Goal: Information Seeking & Learning: Check status

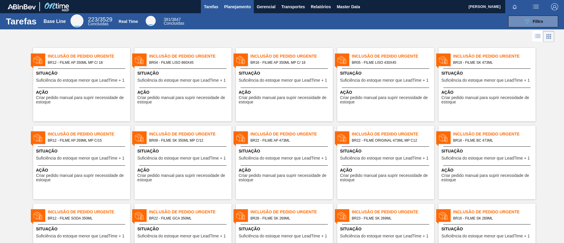
click at [234, 13] on button "Planejamento" at bounding box center [237, 6] width 33 height 13
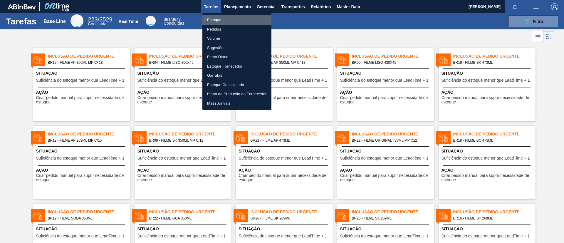
drag, startPoint x: 242, startPoint y: 19, endPoint x: 243, endPoint y: 23, distance: 3.5
click at [243, 19] on li "Estoque" at bounding box center [237, 19] width 69 height 9
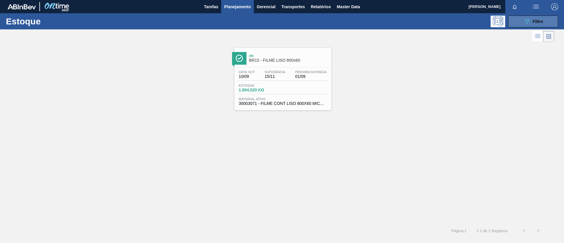
click at [517, 23] on button "089F7B8B-B2A5-4AFE-B5C0-19BA573D28AC Filtro" at bounding box center [534, 22] width 50 height 12
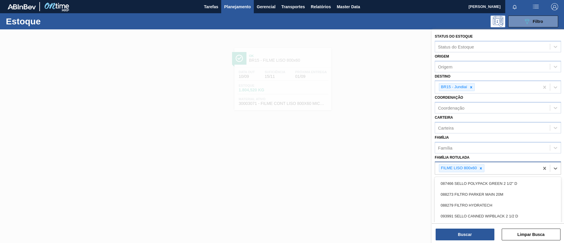
click at [486, 168] on div "FILME LISO 800x60" at bounding box center [487, 168] width 104 height 12
click at [481, 168] on icon at bounding box center [481, 168] width 2 height 2
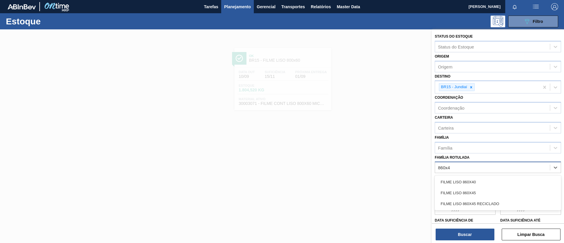
type Rotulada "860x45"
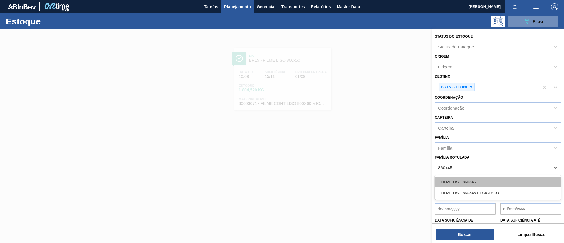
click at [475, 180] on div "FILME LISO 860X45" at bounding box center [498, 182] width 126 height 11
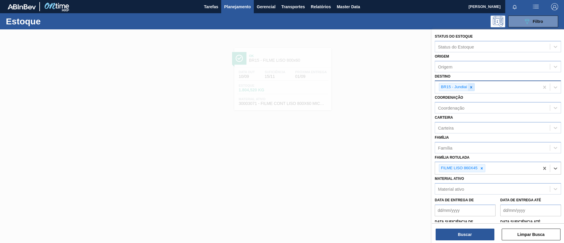
click at [473, 89] on icon at bounding box center [471, 87] width 4 height 4
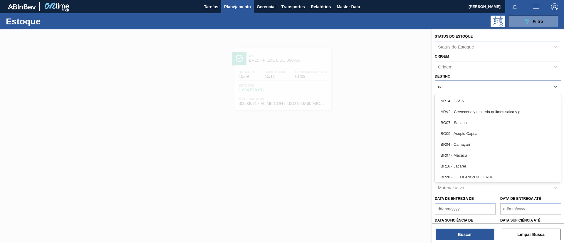
type input "cam"
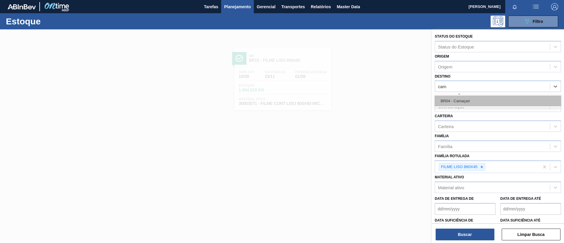
click at [486, 103] on div "BR04 - Camaçari" at bounding box center [498, 101] width 126 height 11
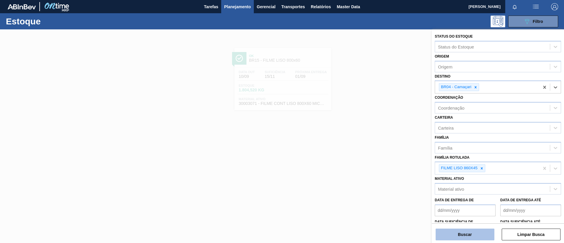
click at [469, 235] on button "Buscar" at bounding box center [465, 235] width 59 height 12
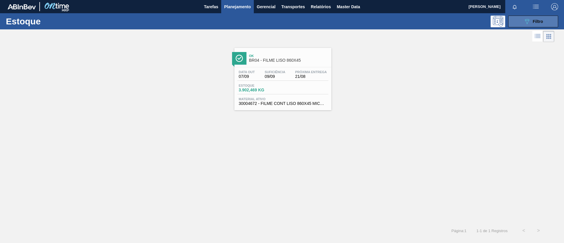
click at [532, 23] on div "089F7B8B-B2A5-4AFE-B5C0-19BA573D28AC Filtro" at bounding box center [534, 21] width 20 height 7
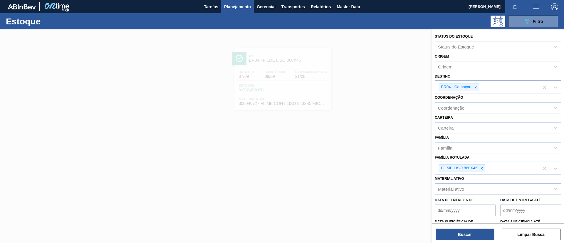
click at [477, 88] on icon at bounding box center [476, 87] width 4 height 4
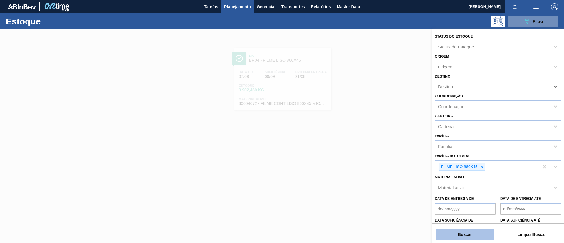
click at [481, 236] on button "Buscar" at bounding box center [465, 235] width 59 height 12
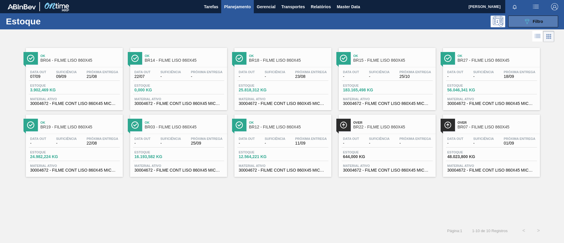
click at [528, 24] on icon "089F7B8B-B2A5-4AFE-B5C0-19BA573D28AC" at bounding box center [527, 21] width 7 height 7
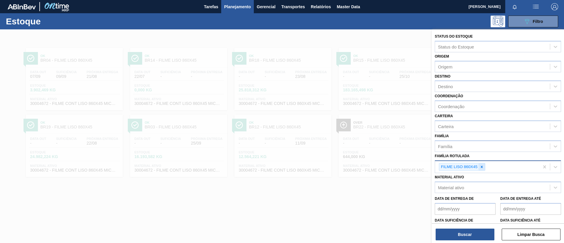
click at [484, 164] on div at bounding box center [482, 166] width 6 height 7
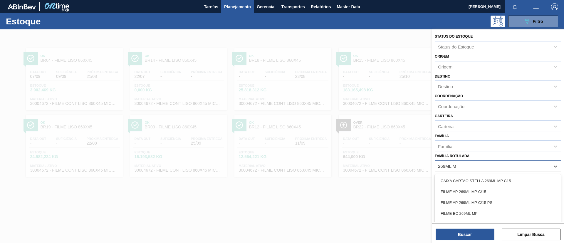
type Rotulada "269ML MP"
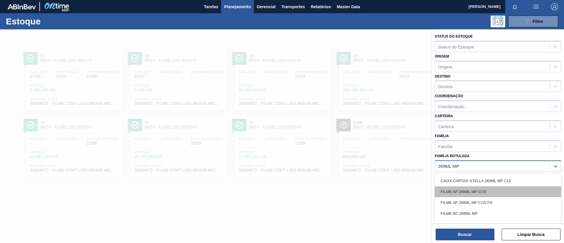
click at [472, 192] on div "FILME AP 269ML MP C/15" at bounding box center [498, 191] width 126 height 11
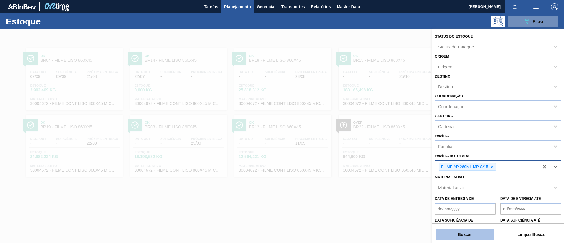
click at [464, 230] on button "Buscar" at bounding box center [465, 235] width 59 height 12
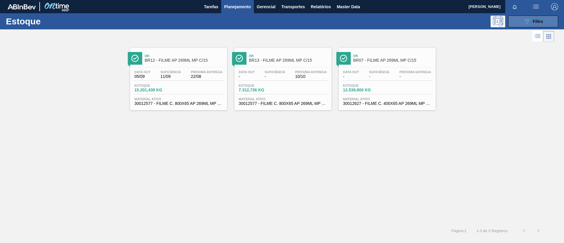
click at [543, 20] on span "Filtro" at bounding box center [538, 21] width 10 height 5
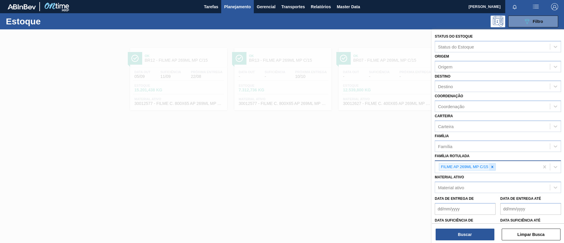
click at [491, 165] on icon at bounding box center [493, 167] width 4 height 4
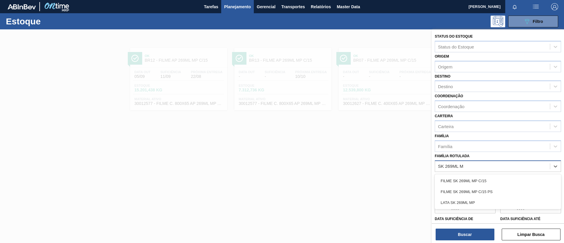
type Rotulada "SK 269ML MP"
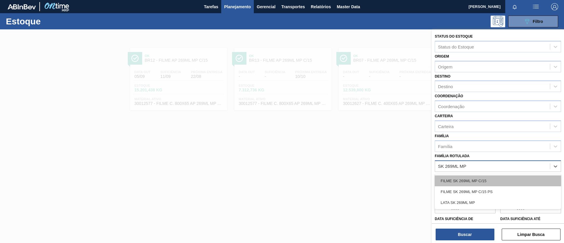
click at [499, 177] on div "FILME SK 269ML MP C/15" at bounding box center [498, 180] width 126 height 11
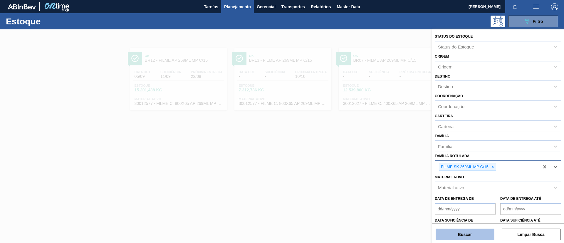
click at [474, 233] on button "Buscar" at bounding box center [465, 235] width 59 height 12
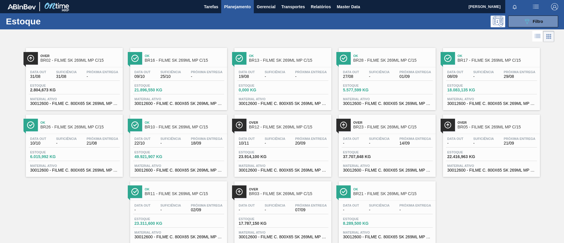
click at [497, 65] on div "Ok BR17 - FILME SK 269ML MP C/15 Data out 08/09 Suficiência - Próxima Entrega 2…" at bounding box center [491, 79] width 97 height 62
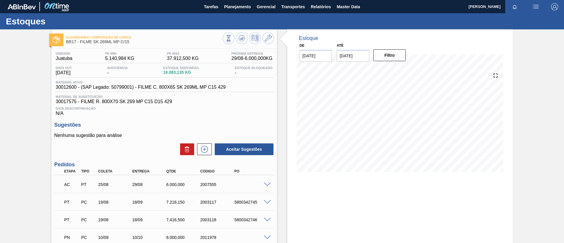
click at [267, 185] on span at bounding box center [267, 185] width 7 height 4
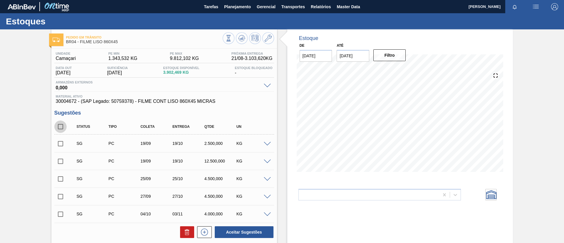
click at [64, 130] on input "checkbox" at bounding box center [60, 127] width 12 height 12
checkbox input "true"
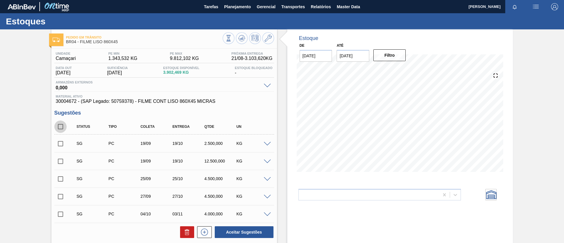
checkbox input "true"
click at [178, 229] on div at bounding box center [185, 232] width 17 height 12
click at [179, 230] on div at bounding box center [185, 232] width 17 height 12
click at [181, 231] on button at bounding box center [187, 232] width 14 height 12
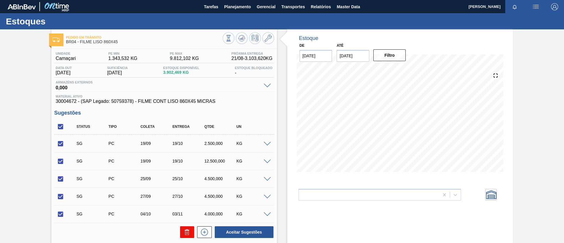
checkbox input "false"
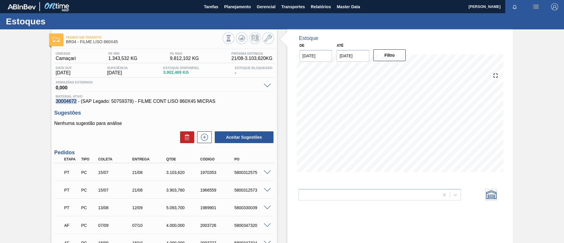
drag, startPoint x: 53, startPoint y: 103, endPoint x: 77, endPoint y: 102, distance: 24.1
click at [77, 102] on div "Unidade Camaçari PE MIN 1.343,532 KG PE MAX 9.812,102 KG Próxima Entrega 21/08 …" at bounding box center [164, 173] width 226 height 248
copy span "30004672"
drag, startPoint x: 0, startPoint y: 118, endPoint x: 50, endPoint y: 117, distance: 50.3
click at [1, 118] on div "Pedido em Trânsito BR04 - FILME LISO 860X45 Unidade Camaçari PE MIN 1.343,532 K…" at bounding box center [282, 164] width 564 height 270
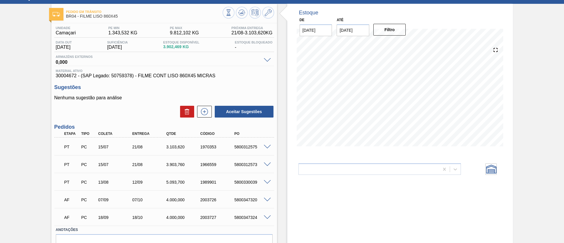
scroll to position [44, 0]
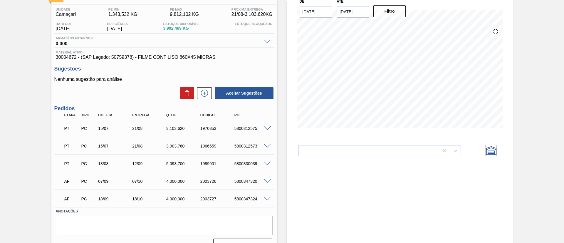
click at [553, 128] on div "Pedido em Trânsito BR04 - FILME LISO 860X45 Unidade Camaçari PE MIN 1.343,532 K…" at bounding box center [282, 120] width 564 height 270
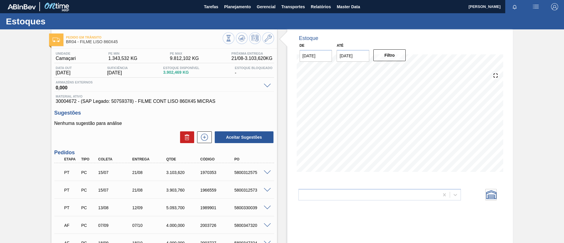
click at [0, 128] on div "Pedido em Trânsito BR04 - FILME LISO 860X45 Unidade Camaçari PE MIN 1.343,532 K…" at bounding box center [282, 164] width 564 height 270
drag, startPoint x: 53, startPoint y: 104, endPoint x: 78, endPoint y: 100, distance: 25.0
click at [78, 100] on div "Unidade Camaçari PE MIN 1.343,532 KG PE MAX 9.812,102 KG Próxima Entrega 21/08 …" at bounding box center [164, 173] width 226 height 248
click at [55, 97] on div "Material ativo 30004672 - (SAP Legado: 50759378) - FILME CONT LISO 860X45 MICRAS" at bounding box center [164, 99] width 220 height 9
drag, startPoint x: 55, startPoint y: 101, endPoint x: 77, endPoint y: 102, distance: 22.1
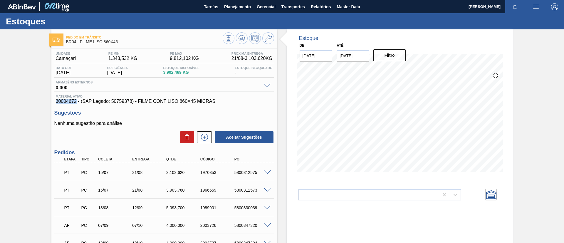
click at [77, 102] on div "Material ativo 30004672 - (SAP Legado: 50759378) - FILME CONT LISO 860X45 MICRAS" at bounding box center [164, 99] width 220 height 9
copy span "30004672"
click at [204, 139] on icon at bounding box center [204, 137] width 9 height 7
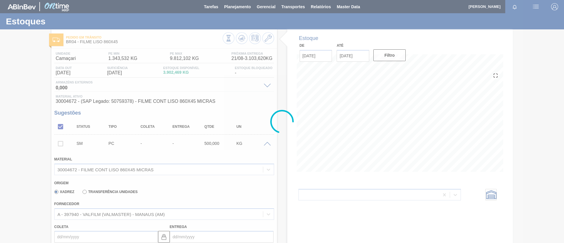
click at [126, 215] on div at bounding box center [282, 121] width 564 height 243
click at [127, 215] on div "A - 397940 - VALFILM (VALMASTER) - MANAUS (AM)" at bounding box center [164, 213] width 220 height 11
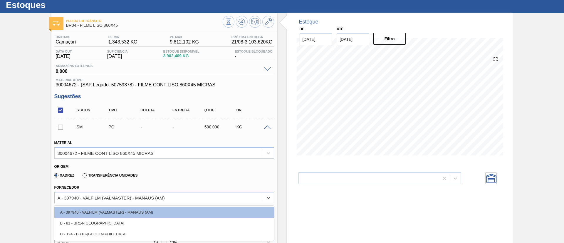
drag, startPoint x: 17, startPoint y: 178, endPoint x: 23, endPoint y: 170, distance: 9.5
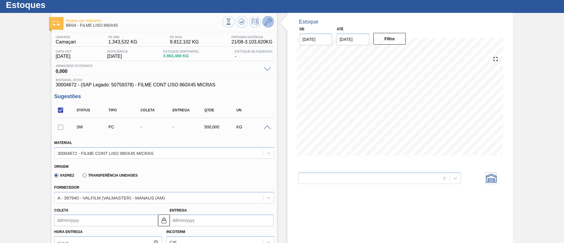
click at [265, 24] on icon at bounding box center [268, 21] width 7 height 7
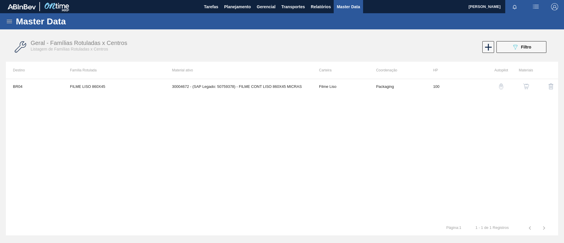
drag, startPoint x: 531, startPoint y: 78, endPoint x: 525, endPoint y: 88, distance: 11.9
click at [525, 88] on img "button" at bounding box center [527, 86] width 6 height 6
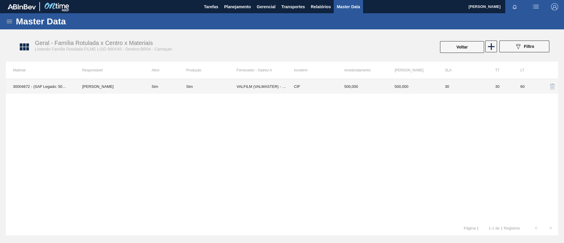
click at [192, 88] on div "Sim" at bounding box center [189, 86] width 6 height 4
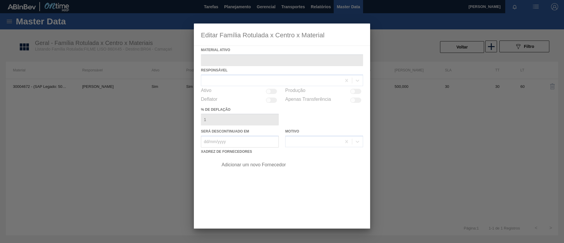
type ativo "30004672 - (SAP Legado: 50759378) - FILME CONT LISO 860X45 MICRAS"
checkbox input "true"
click at [262, 164] on div at bounding box center [282, 126] width 176 height 205
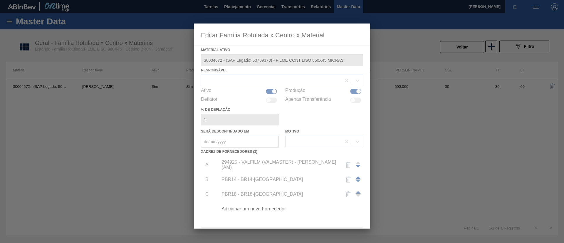
click at [262, 164] on div at bounding box center [282, 126] width 176 height 205
click at [268, 207] on div at bounding box center [282, 126] width 176 height 205
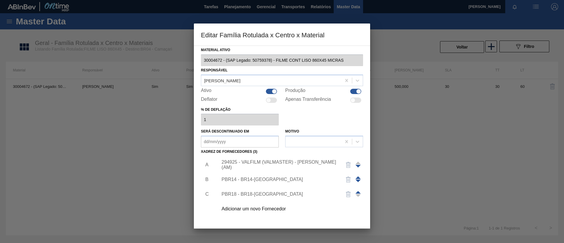
click at [270, 208] on div "Adicionar um novo Fornecedor" at bounding box center [279, 208] width 115 height 5
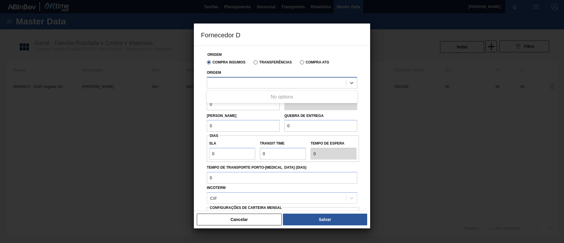
click at [252, 86] on div at bounding box center [276, 82] width 139 height 9
click at [256, 74] on div "Origem" at bounding box center [282, 78] width 151 height 20
click at [251, 76] on div "Origem" at bounding box center [282, 78] width 151 height 20
drag, startPoint x: 251, startPoint y: 76, endPoint x: 254, endPoint y: 79, distance: 4.6
click at [253, 79] on div "Origem" at bounding box center [282, 78] width 151 height 20
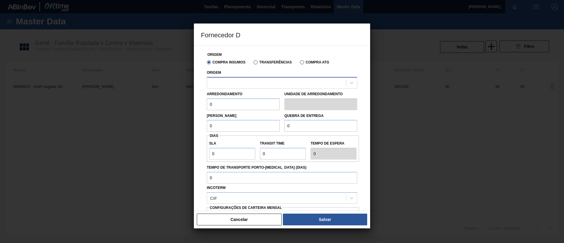
click at [258, 82] on div at bounding box center [276, 82] width 139 height 9
click at [267, 220] on button "Cancelar" at bounding box center [239, 220] width 85 height 12
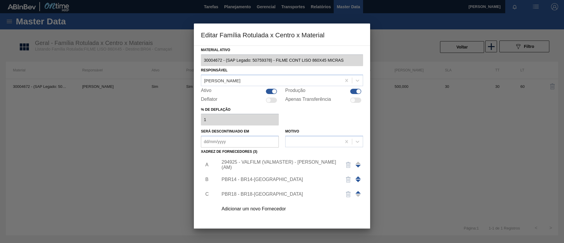
click at [420, 141] on div at bounding box center [282, 121] width 564 height 243
click at [180, 59] on div "Editar Família Rotulada x Centro x Material Material ativo 30004672 - (SAP Lega…" at bounding box center [282, 121] width 564 height 243
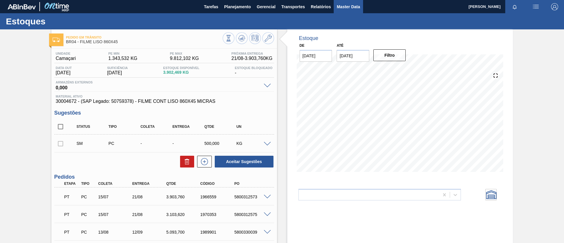
click at [355, 8] on span "Master Data" at bounding box center [348, 6] width 23 height 7
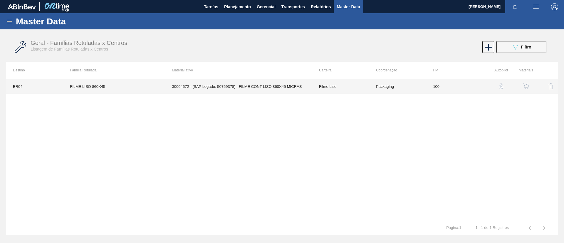
click at [66, 88] on td "FILME LISO 860X45" at bounding box center [114, 86] width 102 height 15
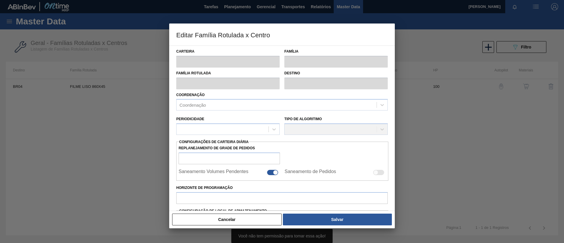
type input "Filme Liso"
type input "FILME LISO 860X45"
type input "BR04 - Camaçari"
type input "100"
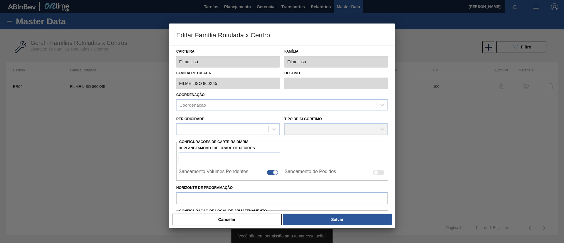
type input "1.343,532"
type input "9.812,102"
type input "50"
type input "5.577,817"
checkbox input "true"
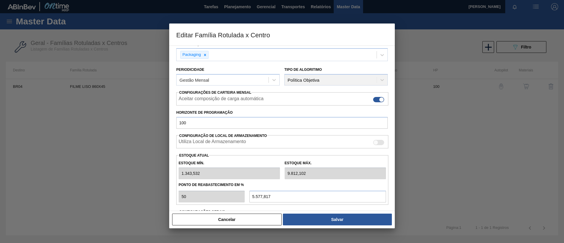
scroll to position [96, 0]
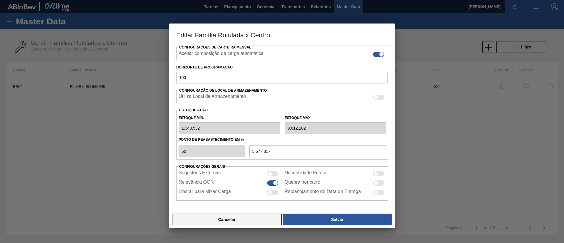
click at [246, 218] on button "Cancelar" at bounding box center [227, 220] width 110 height 12
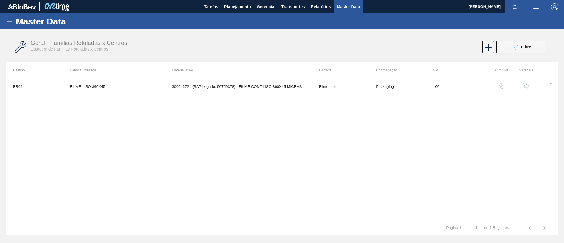
click at [11, 24] on icon at bounding box center [9, 21] width 7 height 7
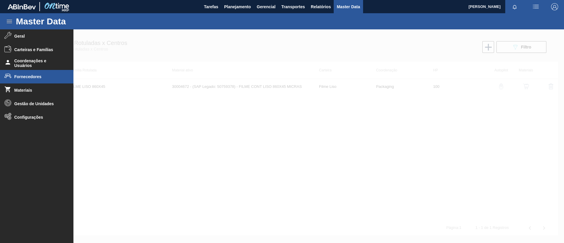
click at [36, 73] on li "Fornecedores" at bounding box center [36, 77] width 73 height 14
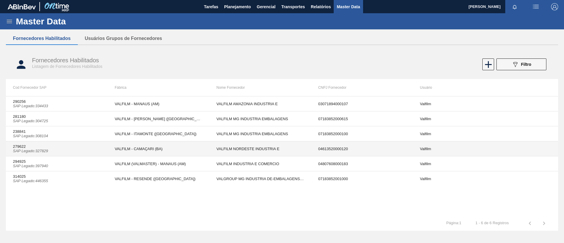
click at [186, 148] on td "VALFILM - CAMAÇARI (BA)" at bounding box center [159, 148] width 102 height 15
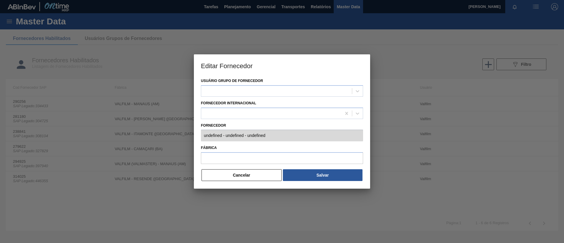
type input "279622 (SAP Legado: 327829) - VALFILM NORDESTE INDUSTRIA E - 04613520000120"
type input "VALFILM - CAMAÇARI (BA)"
drag, startPoint x: 253, startPoint y: 176, endPoint x: 133, endPoint y: 17, distance: 199.1
click at [252, 176] on button "Cancelar" at bounding box center [242, 175] width 80 height 12
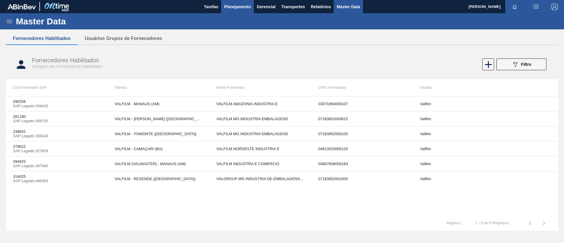
click at [238, 7] on span "Planejamento" at bounding box center [237, 6] width 27 height 7
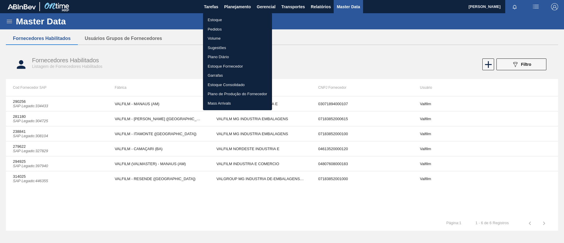
click at [235, 18] on li "Estoque" at bounding box center [237, 19] width 69 height 9
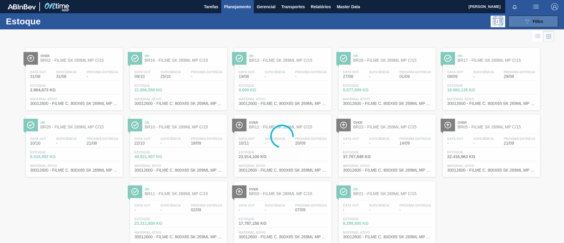
click at [513, 24] on button "089F7B8B-B2A5-4AFE-B5C0-19BA573D28AC Filtro" at bounding box center [534, 22] width 50 height 12
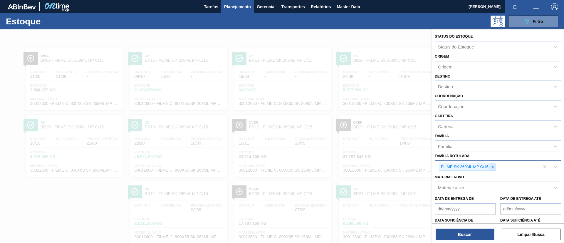
click at [493, 169] on div at bounding box center [493, 166] width 6 height 7
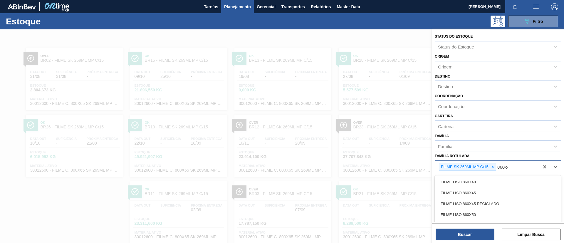
type Rotulada "860x45"
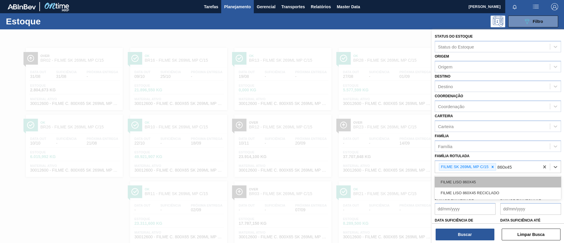
click at [494, 178] on div "FILME LISO 860X45" at bounding box center [498, 182] width 126 height 11
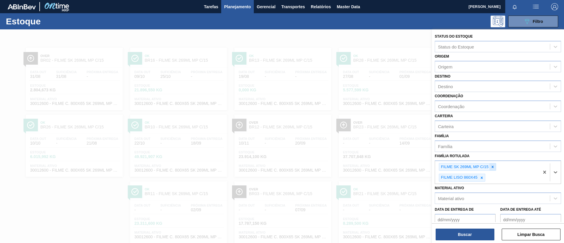
click at [493, 167] on icon at bounding box center [493, 167] width 4 height 4
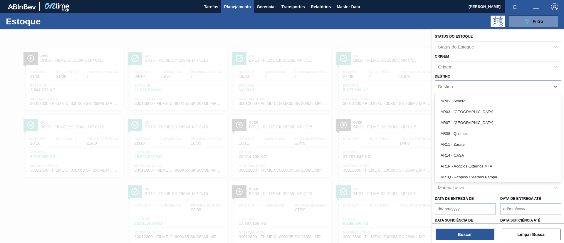
click at [462, 86] on div "Destino" at bounding box center [492, 86] width 115 height 9
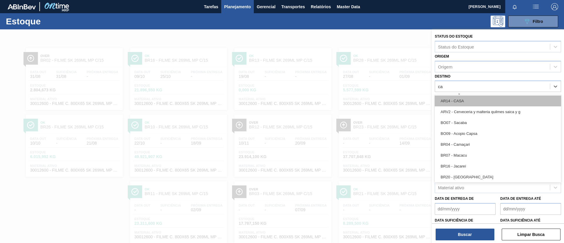
type input "cam"
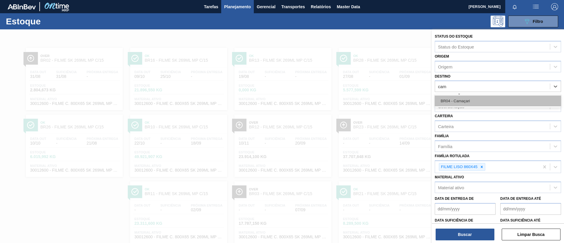
click at [464, 101] on div "BR04 - Camaçari" at bounding box center [498, 101] width 126 height 11
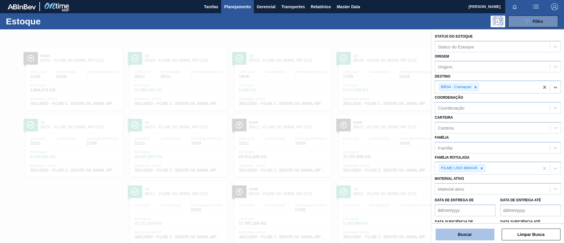
click at [469, 235] on button "Buscar" at bounding box center [465, 235] width 59 height 12
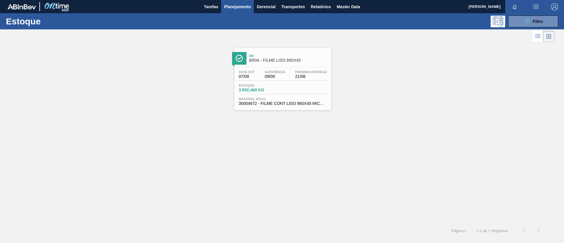
click at [281, 56] on span "Ok" at bounding box center [288, 56] width 79 height 4
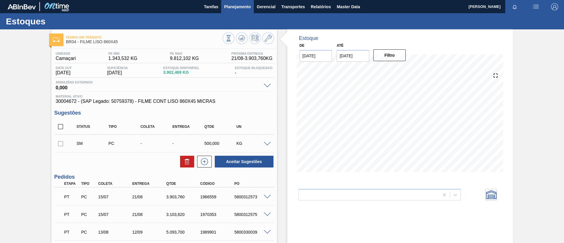
click at [230, 11] on button "Planejamento" at bounding box center [237, 6] width 33 height 13
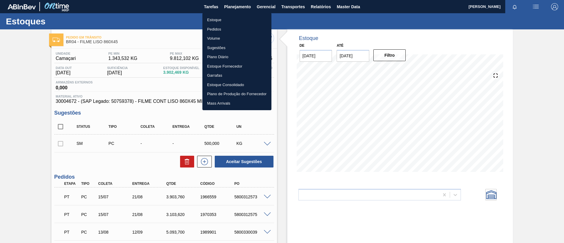
click at [230, 19] on li "Estoque" at bounding box center [237, 19] width 69 height 9
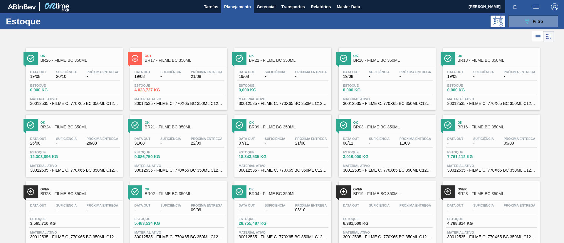
drag, startPoint x: 526, startPoint y: 21, endPoint x: 526, endPoint y: 29, distance: 7.9
click at [526, 22] on icon "089F7B8B-B2A5-4AFE-B5C0-19BA573D28AC" at bounding box center [527, 21] width 7 height 7
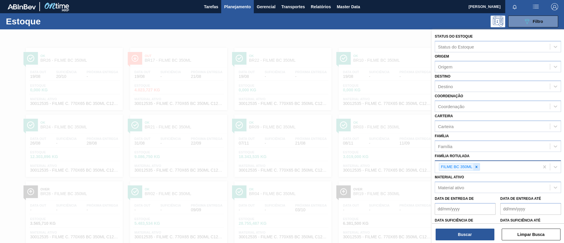
click at [475, 168] on icon at bounding box center [477, 167] width 4 height 4
click at [472, 190] on div "Material ativo" at bounding box center [492, 187] width 115 height 9
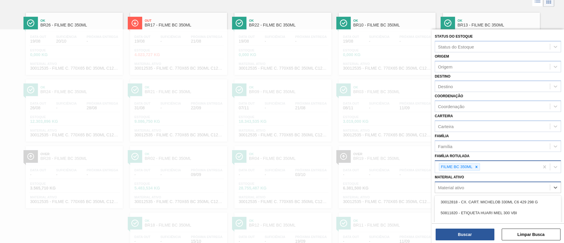
scroll to position [43, 0]
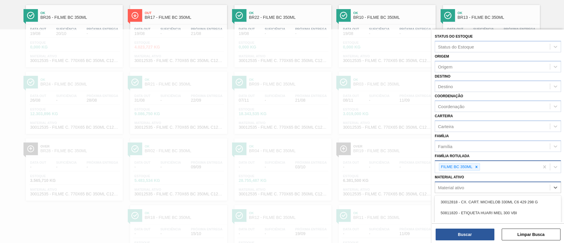
paste ativo "30012583"
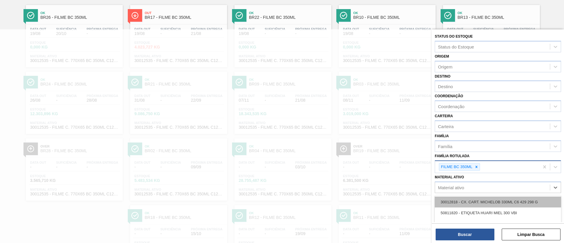
type ativo "30012583"
click at [480, 198] on div "30012583 - FILME C. 800X65 BC 269ML MP C15 429" at bounding box center [498, 202] width 126 height 11
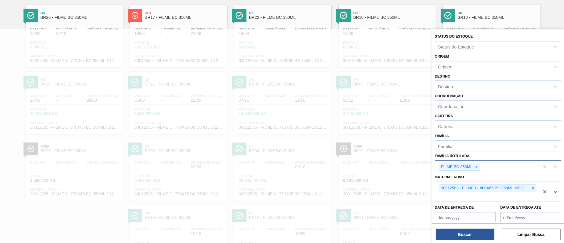
click at [477, 170] on div "FILME BC 350ML" at bounding box center [459, 167] width 41 height 8
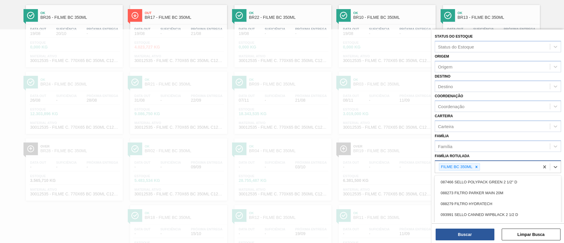
scroll to position [66, 0]
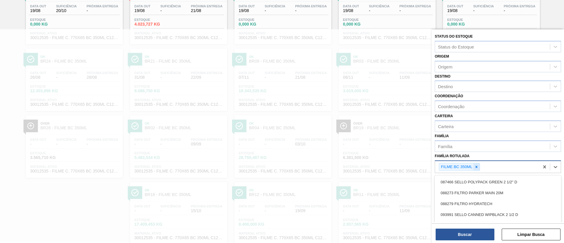
click at [477, 170] on div at bounding box center [477, 166] width 6 height 7
click at [462, 87] on div "Destino" at bounding box center [492, 86] width 115 height 9
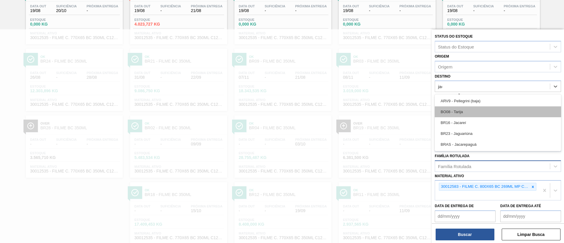
type input "jaca"
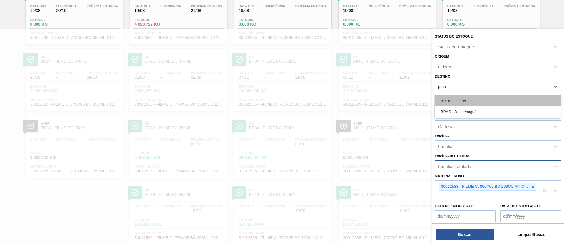
click at [464, 102] on div "BR16 - Jacareí" at bounding box center [498, 101] width 126 height 11
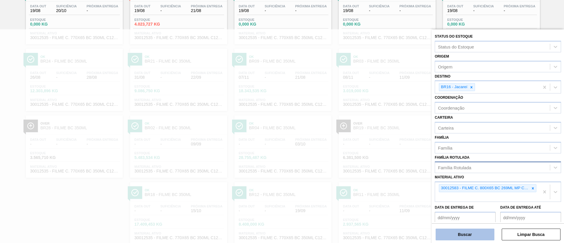
click at [473, 231] on button "Buscar" at bounding box center [465, 235] width 59 height 12
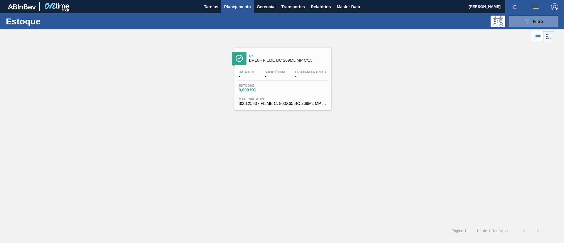
click at [238, 48] on div "Ok BR16 - FILME BC 269ML MP C/15" at bounding box center [283, 56] width 97 height 16
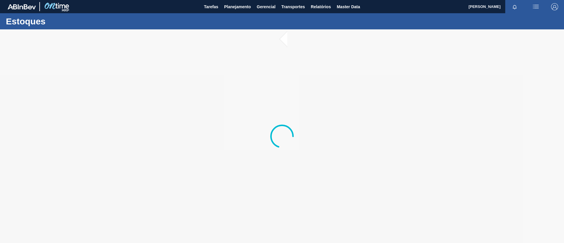
click at [240, 14] on div "Estoques" at bounding box center [282, 21] width 564 height 16
click at [235, 9] on span "Planejamento" at bounding box center [237, 6] width 27 height 7
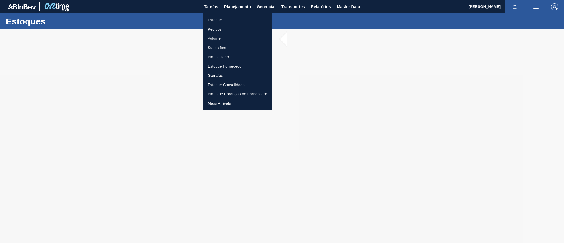
click at [235, 16] on li "Estoque" at bounding box center [237, 19] width 69 height 9
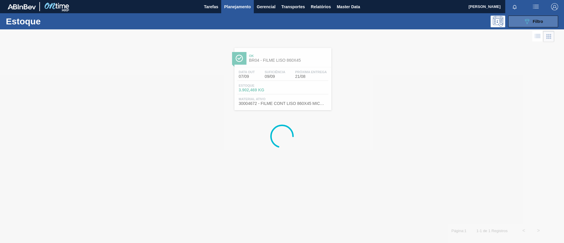
click at [531, 21] on div "089F7B8B-B2A5-4AFE-B5C0-19BA573D28AC Filtro" at bounding box center [534, 21] width 20 height 7
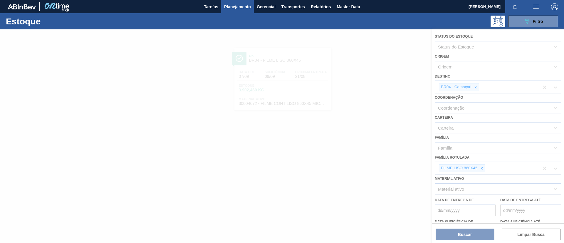
click at [479, 167] on div at bounding box center [282, 136] width 564 height 214
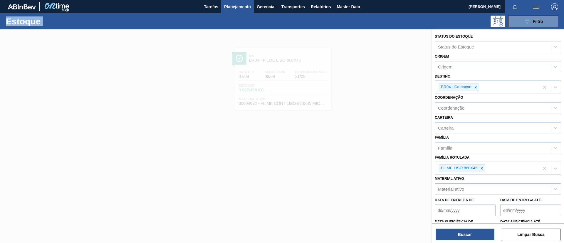
click at [479, 167] on div at bounding box center [482, 168] width 6 height 7
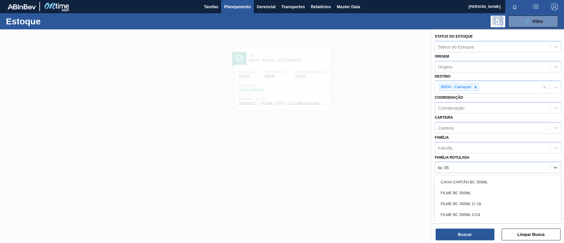
type Rotulada "bc 350"
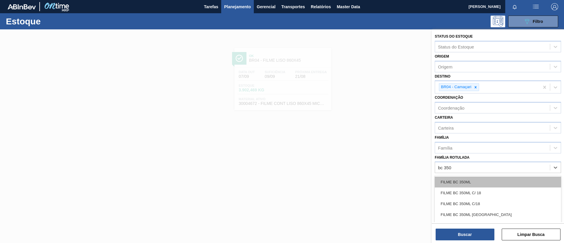
click at [484, 184] on div "FILME BC 350ML" at bounding box center [498, 182] width 126 height 11
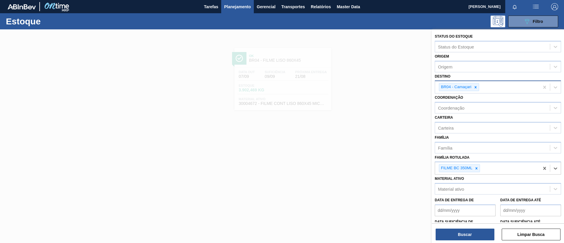
click at [478, 89] on div at bounding box center [476, 86] width 6 height 7
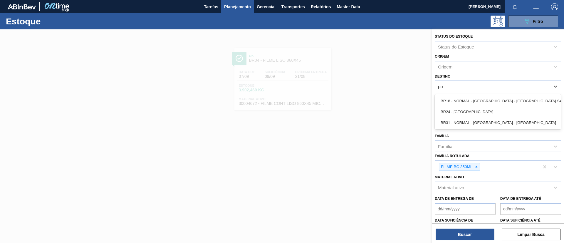
type input "pon"
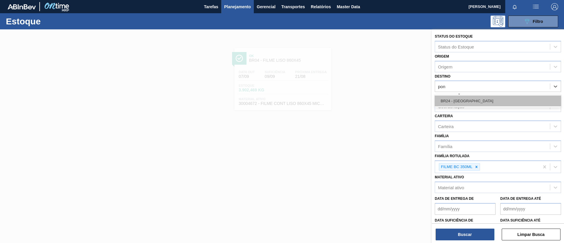
click at [475, 100] on div "BR24 - [GEOGRAPHIC_DATA]" at bounding box center [498, 101] width 126 height 11
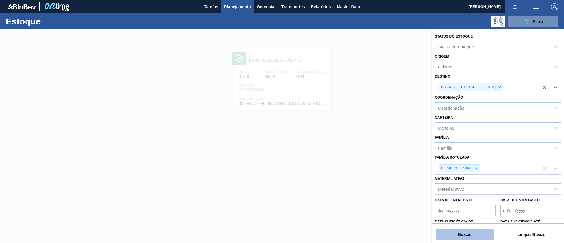
click at [474, 233] on button "Buscar" at bounding box center [465, 235] width 59 height 12
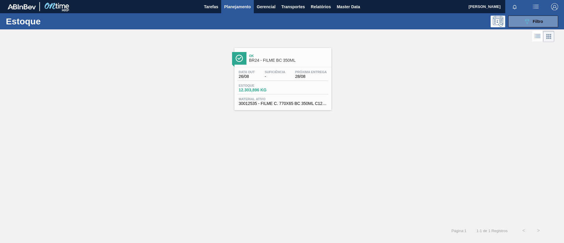
click at [306, 56] on span "Ok" at bounding box center [288, 56] width 79 height 4
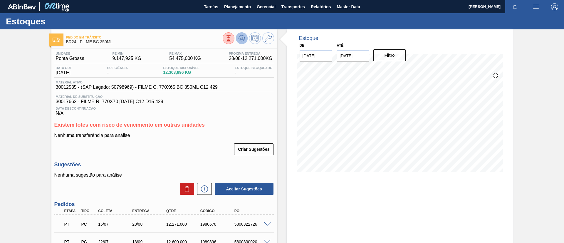
click at [232, 37] on icon at bounding box center [228, 38] width 6 height 6
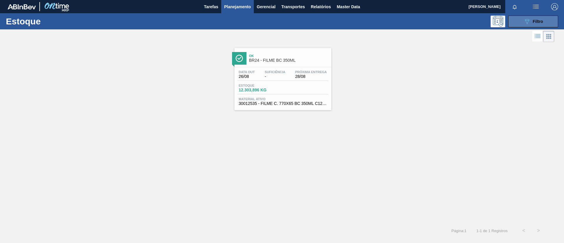
click at [539, 20] on span "Filtro" at bounding box center [538, 21] width 10 height 5
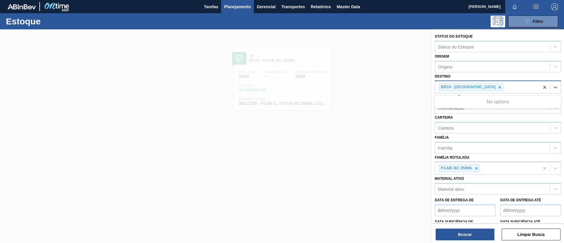
click at [503, 88] on div "BR24 - [GEOGRAPHIC_DATA]" at bounding box center [487, 87] width 104 height 12
type input "ag"
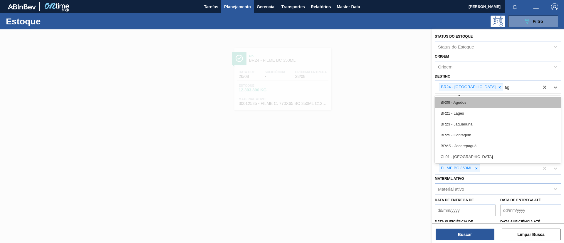
click at [503, 98] on div "BR09 - Agudos" at bounding box center [498, 102] width 126 height 11
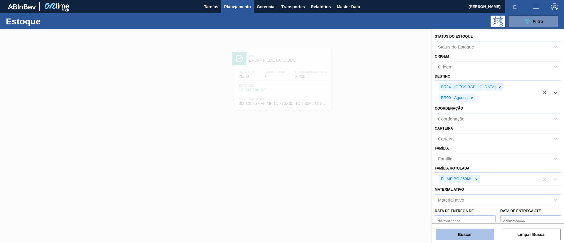
click at [485, 235] on button "Buscar" at bounding box center [465, 235] width 59 height 12
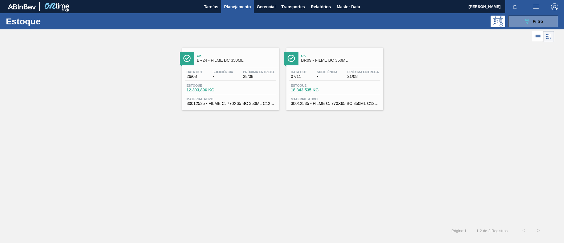
click at [360, 69] on div "Data out 07/11 Suficiência - Próxima Entrega 21/08 Estoque 18.343,535 KG Materi…" at bounding box center [335, 87] width 97 height 40
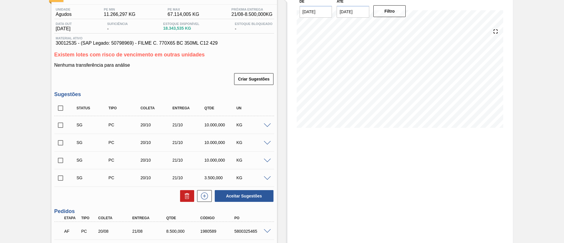
scroll to position [132, 0]
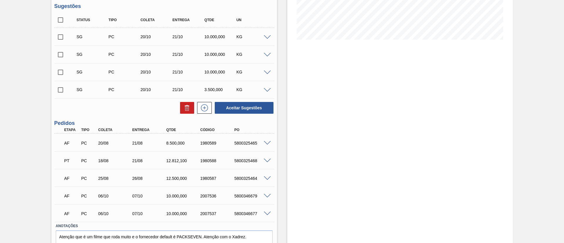
click at [265, 143] on span at bounding box center [267, 143] width 7 height 4
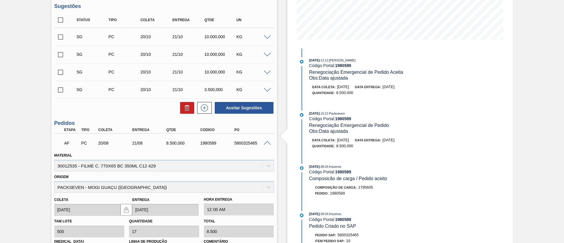
click at [265, 143] on span at bounding box center [267, 143] width 7 height 4
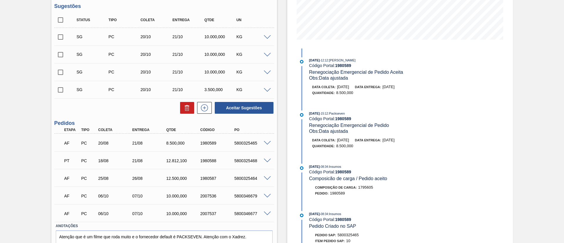
click at [271, 161] on div at bounding box center [269, 160] width 12 height 4
click at [269, 161] on span at bounding box center [267, 161] width 7 height 4
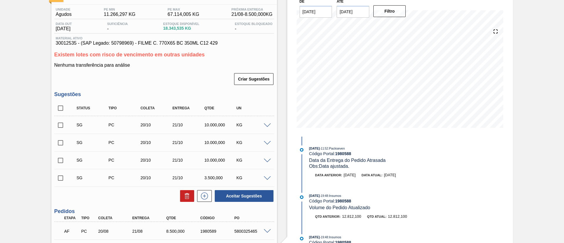
scroll to position [0, 0]
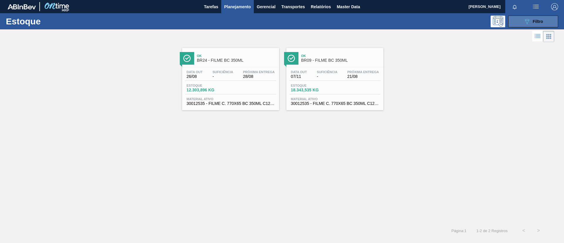
click at [536, 24] on div "089F7B8B-B2A5-4AFE-B5C0-19BA573D28AC Filtro" at bounding box center [534, 21] width 20 height 7
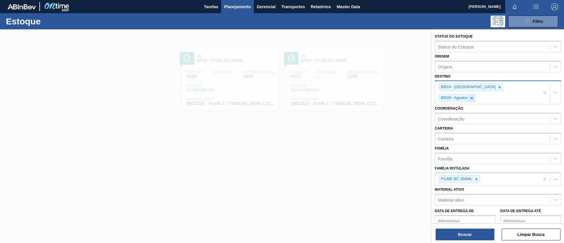
click at [474, 96] on icon at bounding box center [472, 98] width 4 height 4
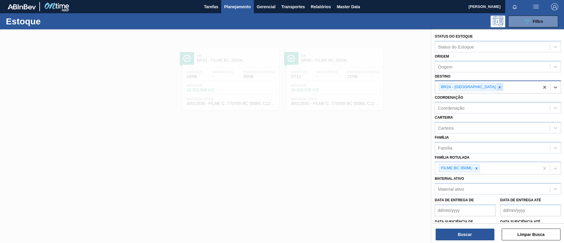
click at [498, 88] on icon at bounding box center [500, 87] width 4 height 4
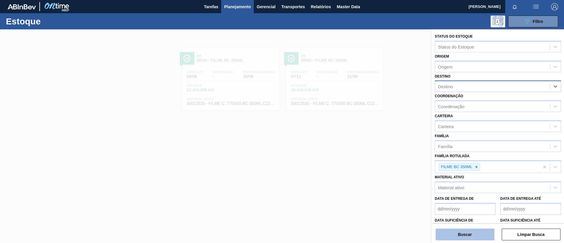
click at [487, 230] on button "Buscar" at bounding box center [465, 235] width 59 height 12
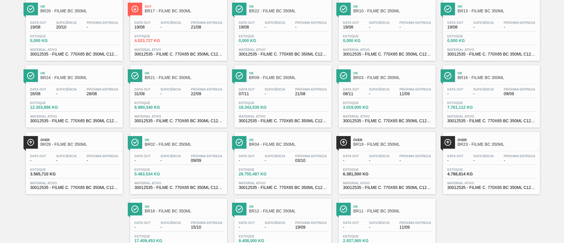
scroll to position [38, 0]
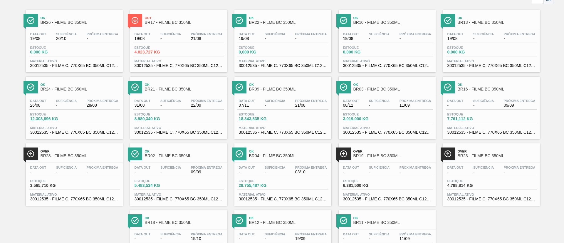
click at [323, 97] on div "Data out 07/11 Suficiência - Próxima Entrega 21/08 Estoque 18.343,535 KG Materi…" at bounding box center [283, 116] width 97 height 40
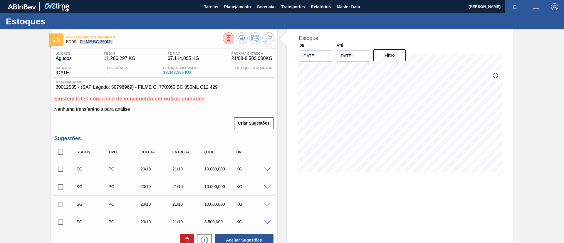
drag, startPoint x: 81, startPoint y: 42, endPoint x: 114, endPoint y: 43, distance: 32.9
click at [114, 43] on span "BR09 - FILME BC 350ML" at bounding box center [144, 42] width 157 height 4
copy span "FILME BC 350ML"
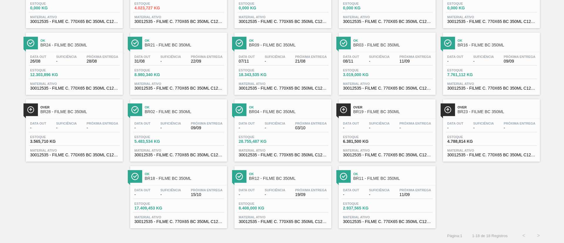
scroll to position [38, 0]
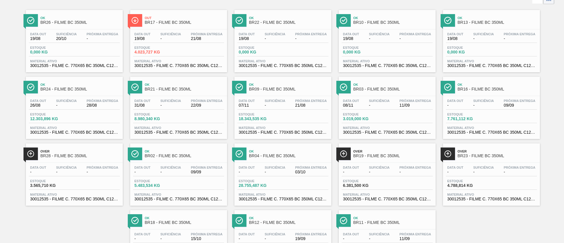
click at [83, 93] on div "Ok BR24 - FILME BC 350ML" at bounding box center [80, 87] width 79 height 13
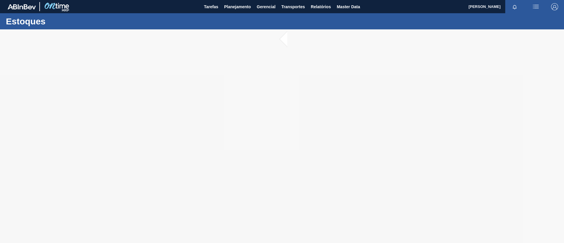
click at [304, 236] on div at bounding box center [282, 136] width 564 height 214
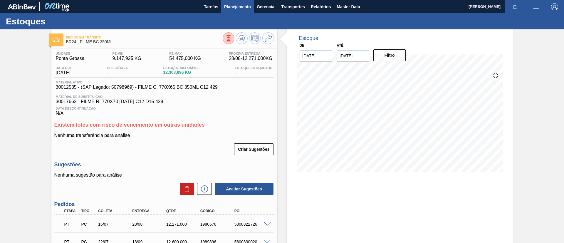
click at [246, 6] on span "Planejamento" at bounding box center [237, 6] width 27 height 7
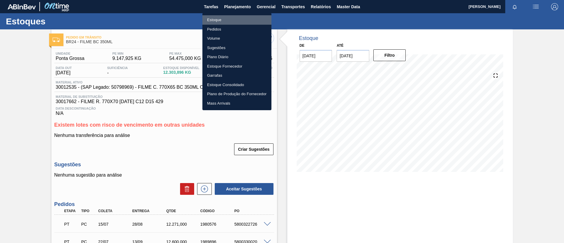
click at [241, 18] on li "Estoque" at bounding box center [237, 19] width 69 height 9
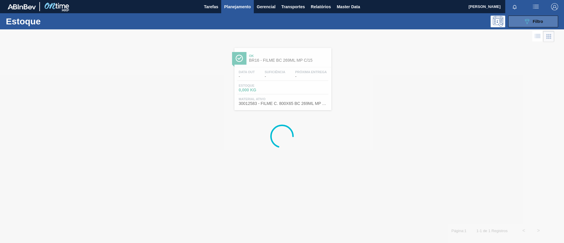
click at [521, 20] on button "089F7B8B-B2A5-4AFE-B5C0-19BA573D28AC Filtro" at bounding box center [534, 22] width 50 height 12
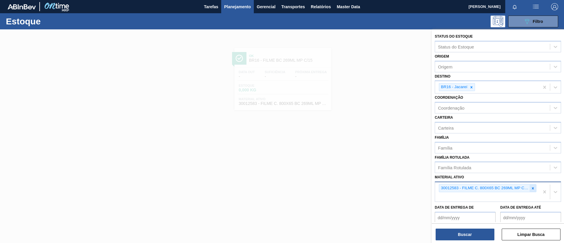
click at [534, 185] on div at bounding box center [533, 188] width 6 height 7
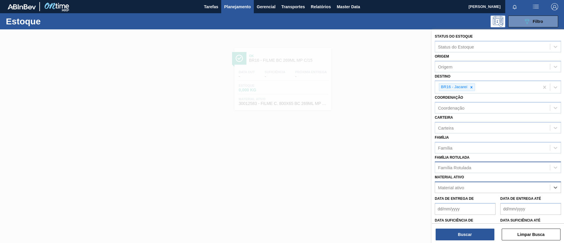
click at [511, 172] on div "Família Rotulada" at bounding box center [498, 167] width 126 height 11
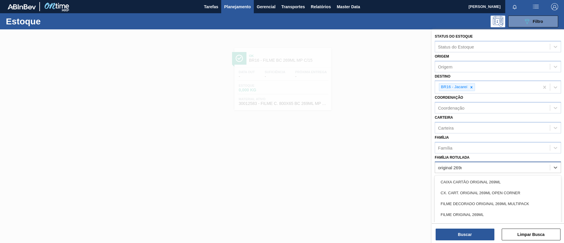
type Rotulada "original 269ml"
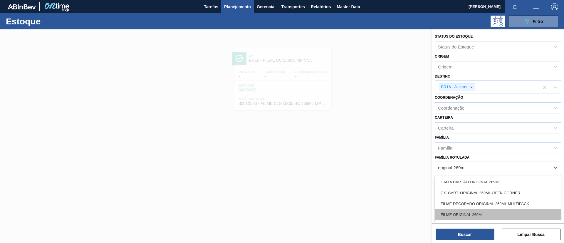
click at [506, 213] on div "FILME ORIGINAL 269ML" at bounding box center [498, 214] width 126 height 11
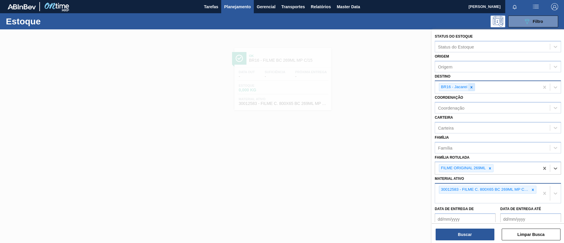
click at [472, 87] on icon at bounding box center [472, 87] width 4 height 4
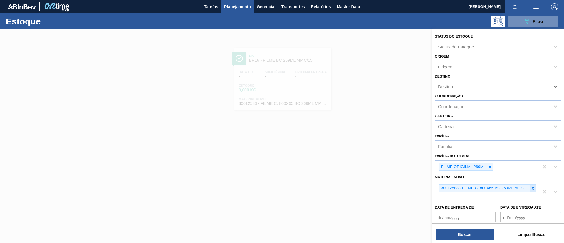
click at [532, 187] on icon at bounding box center [533, 188] width 4 height 4
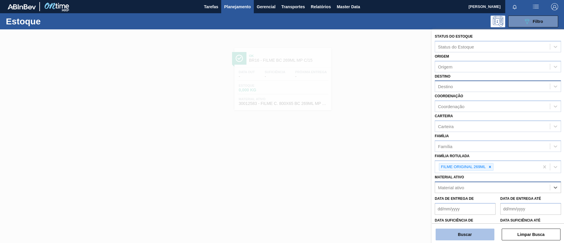
click at [481, 237] on button "Buscar" at bounding box center [465, 235] width 59 height 12
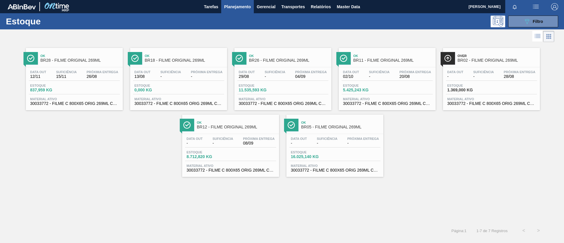
click at [326, 127] on span "BR05 - FILME ORIGINAL 269ML" at bounding box center [340, 127] width 79 height 4
click at [535, 21] on span "Filtro" at bounding box center [538, 21] width 10 height 5
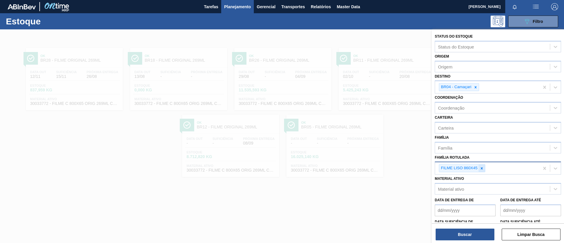
click at [482, 166] on div at bounding box center [482, 168] width 6 height 7
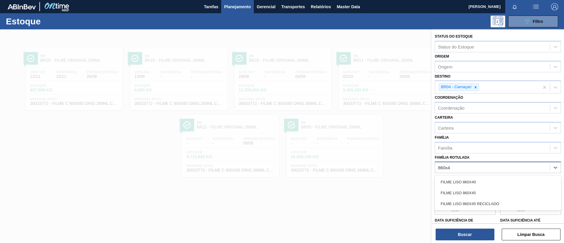
type Rotulada "860x45"
click at [482, 181] on div "FILME LISO 860X45" at bounding box center [498, 182] width 126 height 11
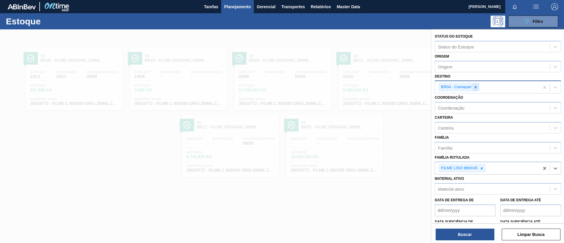
click at [475, 89] on icon at bounding box center [476, 87] width 4 height 4
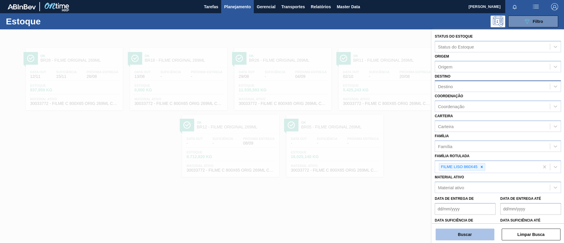
click at [473, 234] on button "Buscar" at bounding box center [465, 235] width 59 height 12
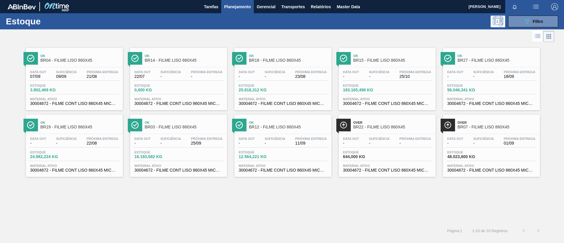
click at [478, 127] on span "BR07 - FILME LISO 860X45" at bounding box center [497, 127] width 79 height 4
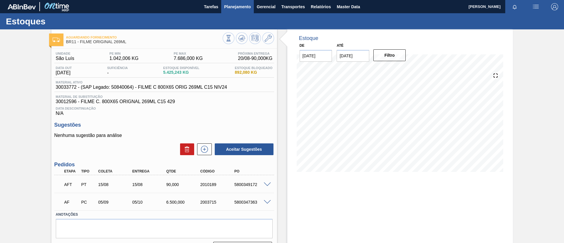
click at [234, 11] on button "Planejamento" at bounding box center [237, 6] width 33 height 13
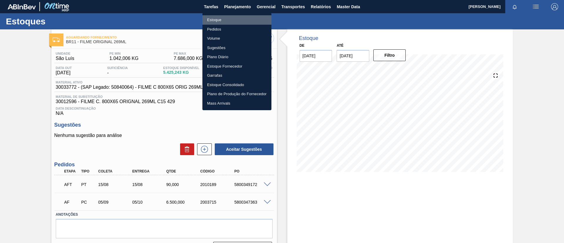
click at [235, 21] on li "Estoque" at bounding box center [237, 19] width 69 height 9
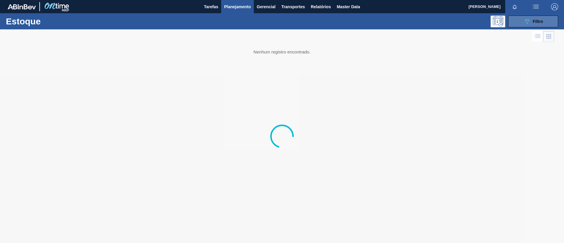
click at [536, 23] on span "Filtro" at bounding box center [538, 21] width 10 height 5
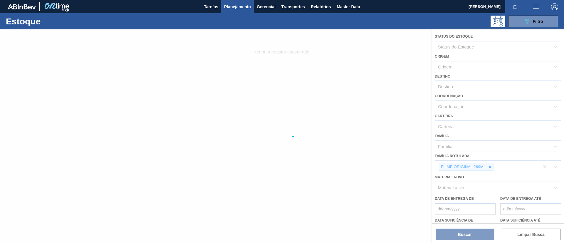
click at [492, 165] on div at bounding box center [282, 136] width 564 height 214
click at [490, 166] on div at bounding box center [282, 136] width 564 height 214
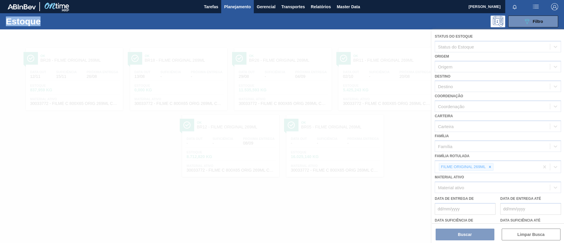
click at [490, 166] on div at bounding box center [282, 136] width 564 height 214
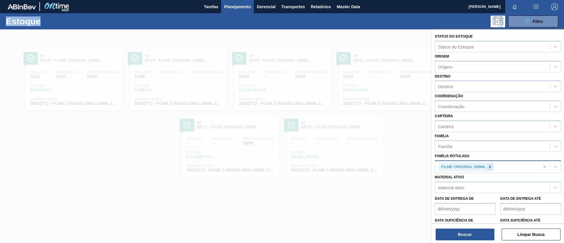
click at [490, 168] on icon at bounding box center [490, 167] width 4 height 4
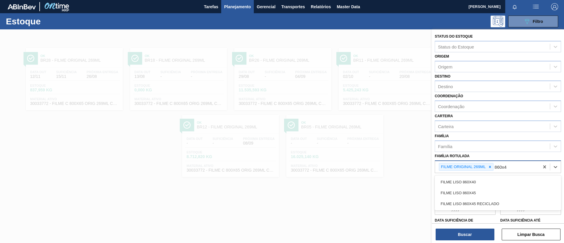
type Rotulada "860x45"
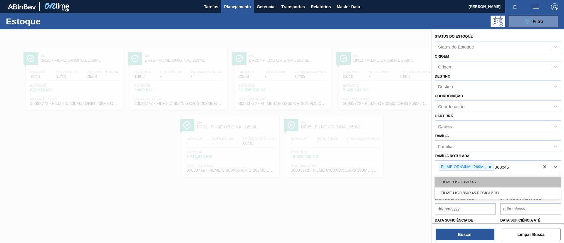
click at [498, 183] on div "FILME LISO 860X45" at bounding box center [498, 182] width 126 height 11
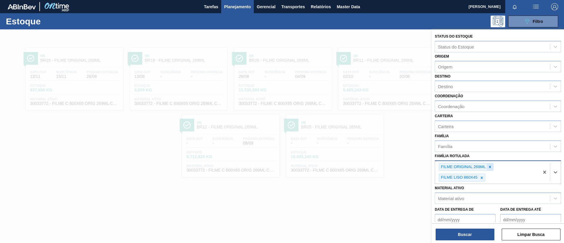
click at [490, 170] on div at bounding box center [490, 166] width 6 height 7
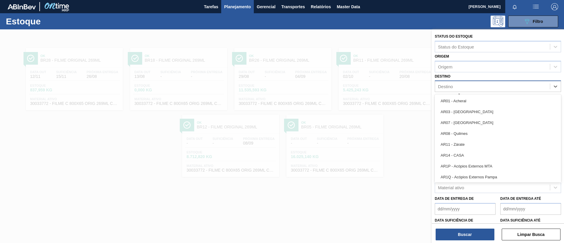
click at [446, 85] on div "Destino" at bounding box center [445, 86] width 15 height 5
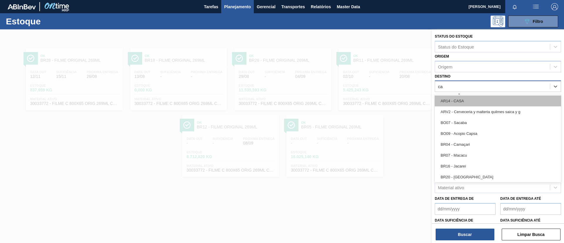
type input "cam"
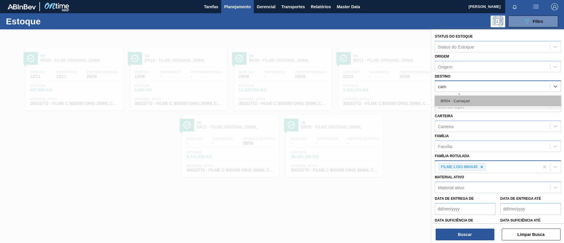
click at [452, 101] on div "BR04 - Camaçari" at bounding box center [498, 101] width 126 height 11
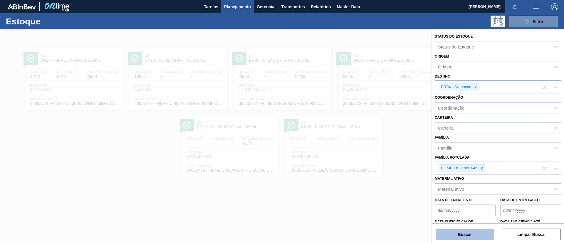
click at [476, 235] on button "Buscar" at bounding box center [465, 235] width 59 height 12
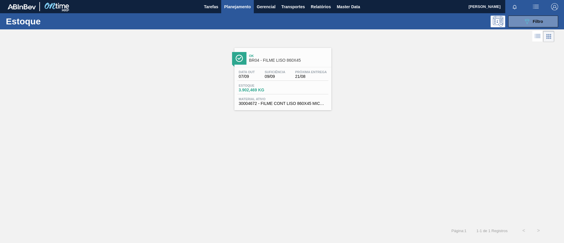
click at [285, 47] on link "Ok BR04 - FILME LISO 860X45 Data out 07/09 Suficiência 09/09 Próxima Entrega 21…" at bounding box center [282, 77] width 104 height 67
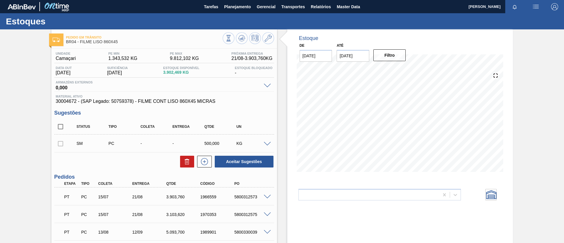
click at [0, 70] on div "Pedido em Trânsito BR04 - FILME LISO 860X45 Unidade Camaçari PE MIN 1.343,532 K…" at bounding box center [282, 176] width 564 height 295
click at [225, 6] on span "Planejamento" at bounding box center [237, 6] width 27 height 7
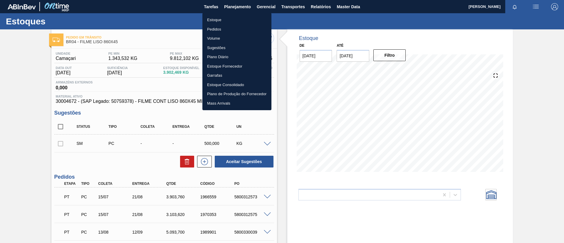
click at [9, 105] on div at bounding box center [282, 121] width 564 height 243
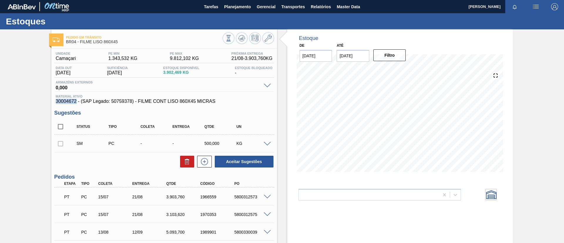
drag, startPoint x: 53, startPoint y: 103, endPoint x: 76, endPoint y: 103, distance: 23.2
click at [76, 103] on div "Unidade Camaçari PE MIN 1.343,532 KG PE MAX 9.812,102 KG Próxima Entrega 21/08 …" at bounding box center [164, 185] width 226 height 272
copy span "30004672"
drag, startPoint x: 123, startPoint y: 40, endPoint x: 80, endPoint y: 46, distance: 43.9
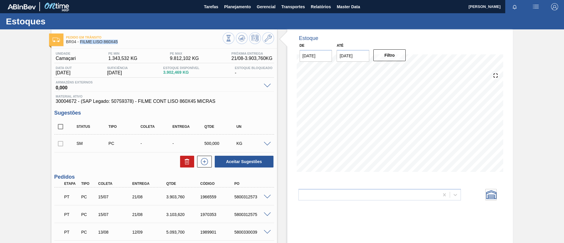
click at [80, 46] on div "Pedido em Trânsito BR04 - FILME LISO 860X45" at bounding box center [144, 39] width 157 height 13
copy span "FILME LISO 860X45"
click at [1, 84] on div "Pedido em Trânsito BR04 - FILME LISO 860X45 Unidade Camaçari PE MIN 1.343,532 K…" at bounding box center [282, 176] width 564 height 295
click at [8, 96] on div "Pedido em Trânsito BR04 - FILME LISO 860X45 Unidade Camaçari PE MIN 1.343,532 K…" at bounding box center [282, 176] width 564 height 295
click at [20, 98] on div "Pedido em Trânsito BR04 - FILME LISO 860X45 Unidade Camaçari PE MIN 1.343,532 K…" at bounding box center [282, 176] width 564 height 295
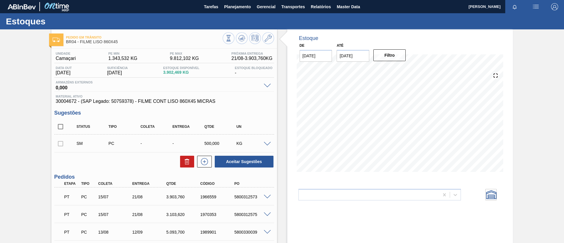
click at [27, 118] on div "Pedido em Trânsito BR04 - FILME LISO 860X45 Unidade Camaçari PE MIN 1.343,532 K…" at bounding box center [282, 176] width 564 height 295
drag, startPoint x: 54, startPoint y: 104, endPoint x: 71, endPoint y: 104, distance: 16.5
click at [75, 106] on div "Unidade Camaçari PE MIN 1.343,532 KG PE MAX 9.812,102 KG Próxima Entrega 21/08 …" at bounding box center [164, 185] width 226 height 272
drag, startPoint x: 50, startPoint y: 103, endPoint x: 77, endPoint y: 103, distance: 26.8
click at [77, 103] on div "Pedido em Trânsito BR04 - FILME LISO 860X45 Unidade Camaçari PE MIN 1.343,532 K…" at bounding box center [282, 176] width 564 height 295
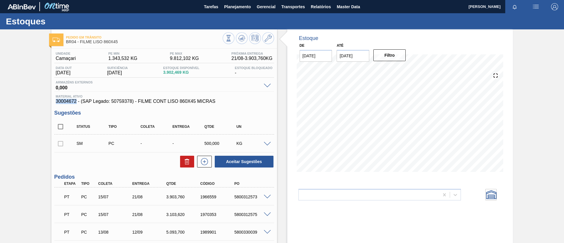
copy span "30004672"
drag, startPoint x: 111, startPoint y: 102, endPoint x: 132, endPoint y: 103, distance: 20.9
click at [132, 103] on span "30004672 - (SAP Legado: 50759378) - FILME CONT LISO 860X45 MICRAS" at bounding box center [164, 101] width 217 height 5
copy span "50759378"
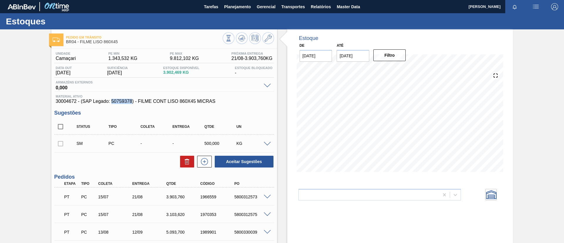
copy span "50759378"
drag, startPoint x: 67, startPoint y: 40, endPoint x: 118, endPoint y: 41, distance: 50.6
click at [118, 41] on span "BR04 - FILME LISO 860X45" at bounding box center [144, 42] width 157 height 4
drag, startPoint x: 119, startPoint y: 41, endPoint x: 66, endPoint y: 41, distance: 52.9
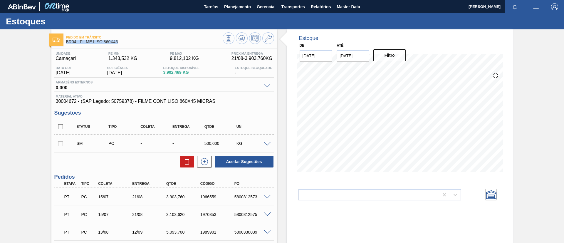
click at [66, 41] on span "BR04 - FILME LISO 860X45" at bounding box center [144, 42] width 157 height 4
copy span "BR04 - FILME LISO 860X45"
drag, startPoint x: 111, startPoint y: 100, endPoint x: 134, endPoint y: 101, distance: 22.4
click at [133, 101] on span "30004672 - (SAP Legado: 50759378) - FILME CONT LISO 860X45 MICRAS" at bounding box center [164, 101] width 217 height 5
copy span "50759378"
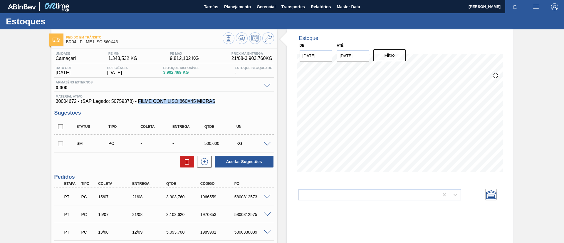
drag, startPoint x: 138, startPoint y: 99, endPoint x: 218, endPoint y: 99, distance: 79.4
click at [218, 99] on span "30004672 - (SAP Legado: 50759378) - FILME CONT LISO 860X45 MICRAS" at bounding box center [164, 101] width 217 height 5
copy span "FILME CONT LISO 860X45 MICRAS"
click at [0, 126] on div "Pedido em Trânsito BR04 - FILME LISO 860X45 Unidade Camaçari PE MIN 1.343,532 K…" at bounding box center [282, 176] width 564 height 295
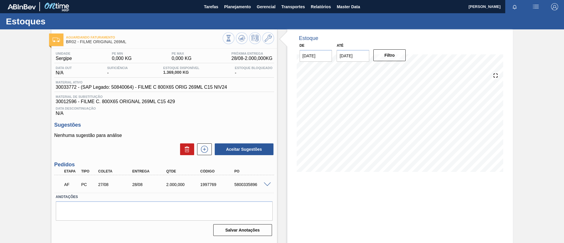
click at [269, 184] on span at bounding box center [267, 185] width 7 height 4
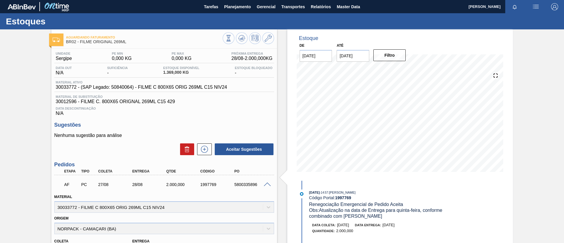
click at [269, 184] on span at bounding box center [267, 185] width 7 height 4
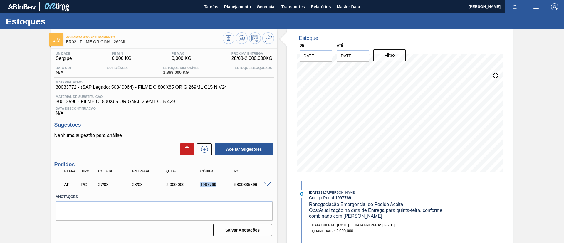
drag, startPoint x: 194, startPoint y: 183, endPoint x: 227, endPoint y: 185, distance: 33.3
click at [227, 185] on div "AF PC 27/08 28/08 2.000,000 1997769 5800335896" at bounding box center [163, 184] width 204 height 12
copy div "1997769"
click at [0, 137] on div "Aguardando Faturamento BR02 - FILME ORIGINAL 269ML Unidade Sergipe PE MIN 0,000…" at bounding box center [282, 140] width 564 height 223
drag, startPoint x: 55, startPoint y: 86, endPoint x: 75, endPoint y: 88, distance: 20.3
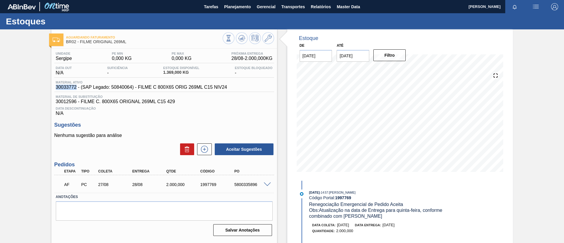
click at [75, 88] on div "Material ativo 30033772 - (SAP Legado: 50840064) - FILME C 800X65 ORIG 269ML C1…" at bounding box center [141, 85] width 174 height 9
copy span "30033772"
click at [269, 184] on span at bounding box center [267, 185] width 7 height 4
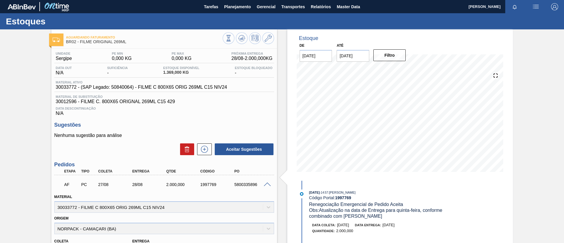
click at [41, 177] on div "Aguardando Faturamento BR02 - FILME ORIGINAL 269ML Unidade Sergipe PE MIN 0,000…" at bounding box center [282, 206] width 564 height 354
click at [266, 188] on div "AF PC 27/08 28/08 2.000,000 1997769 5800335896" at bounding box center [164, 184] width 220 height 15
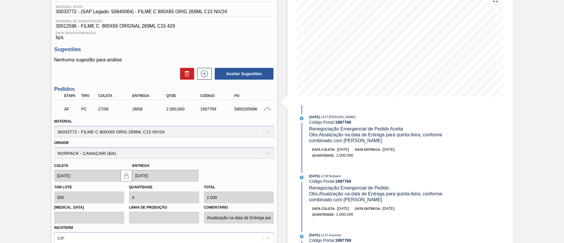
scroll to position [132, 0]
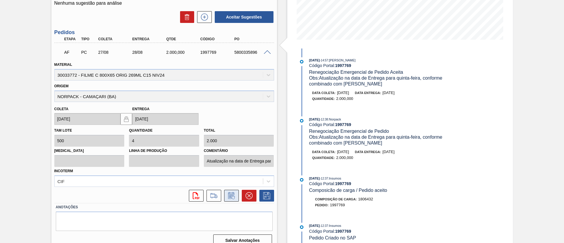
click at [226, 198] on button at bounding box center [231, 196] width 15 height 12
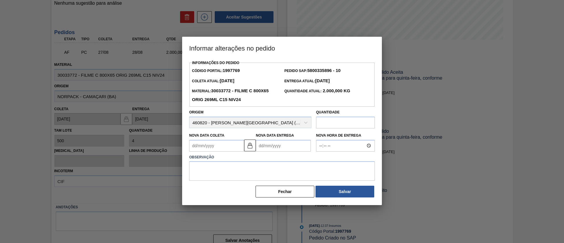
click at [343, 125] on input "text" at bounding box center [345, 123] width 59 height 12
click at [255, 184] on div "Informações do Pedido Código Portal: 1997769 Pedido SAP: 5800335896 - 10 Coleta…" at bounding box center [282, 128] width 186 height 139
click at [251, 176] on textarea at bounding box center [282, 170] width 186 height 19
click at [321, 123] on input "5.000" at bounding box center [345, 123] width 59 height 12
type input "6.000"
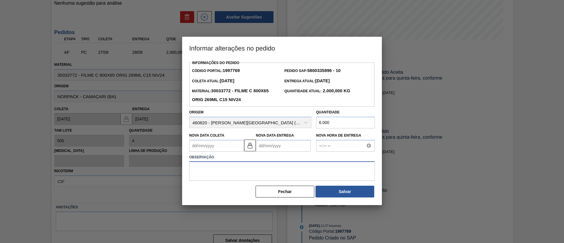
click at [266, 166] on textarea at bounding box center [282, 170] width 186 height 19
type textarea "Aumento na quantidade necessário na unidade"
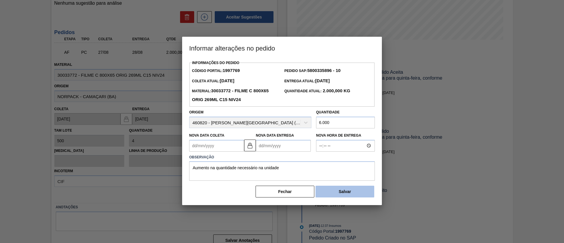
click at [342, 191] on button "Salvar" at bounding box center [345, 192] width 59 height 12
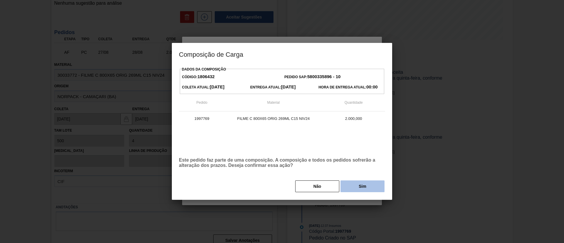
click at [348, 186] on button "Sim" at bounding box center [363, 186] width 44 height 12
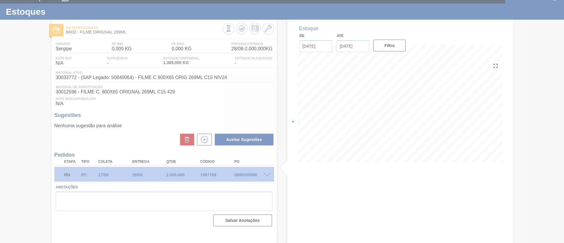
scroll to position [10, 0]
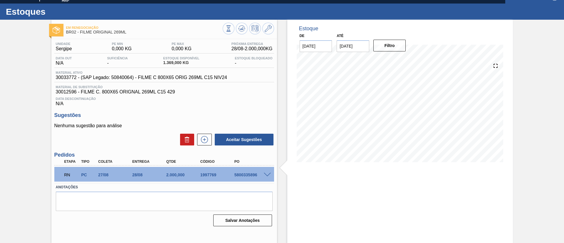
click at [265, 174] on span at bounding box center [267, 175] width 7 height 4
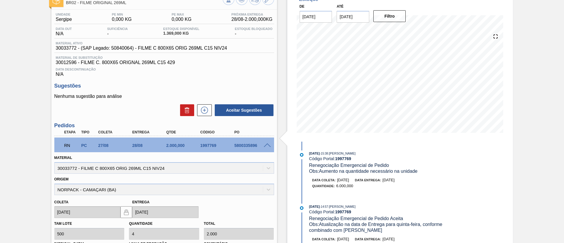
scroll to position [0, 0]
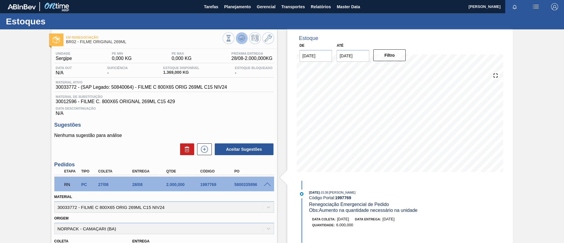
click at [245, 38] on button at bounding box center [242, 38] width 12 height 12
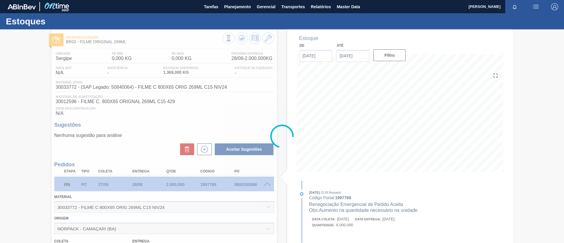
type input "12"
type input "6.000"
type input "Aumento na quantidade necessário na unidade"
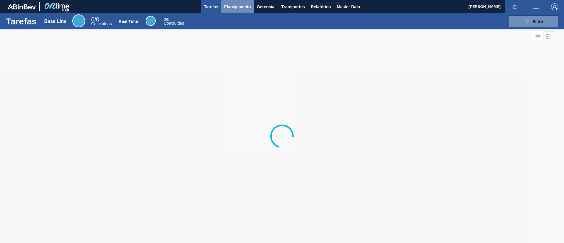
click at [231, 11] on button "Planejamento" at bounding box center [237, 6] width 33 height 13
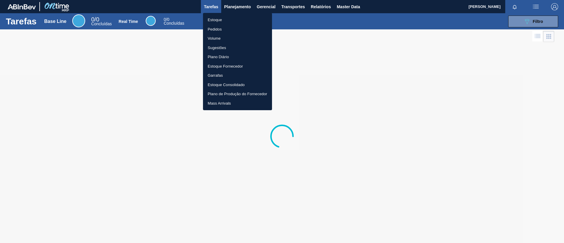
click at [231, 21] on li "Estoque" at bounding box center [237, 19] width 69 height 9
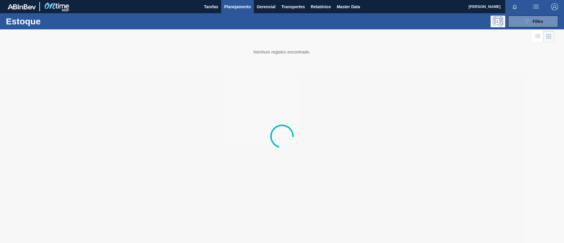
drag, startPoint x: 528, startPoint y: 21, endPoint x: 514, endPoint y: 43, distance: 25.8
click at [528, 22] on icon "089F7B8B-B2A5-4AFE-B5C0-19BA573D28AC" at bounding box center [527, 21] width 7 height 7
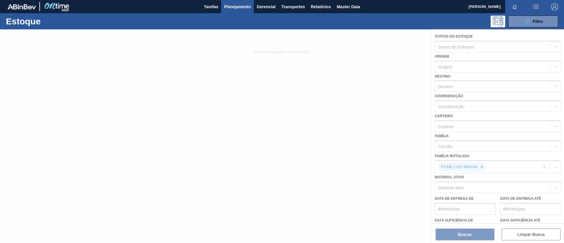
click at [479, 168] on div at bounding box center [282, 136] width 564 height 214
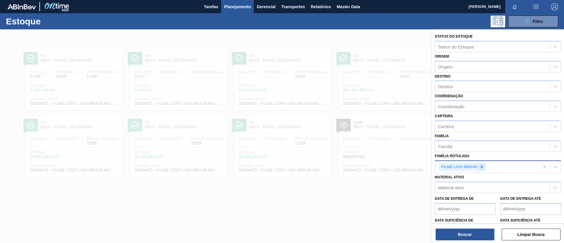
click at [483, 168] on icon at bounding box center [482, 167] width 4 height 4
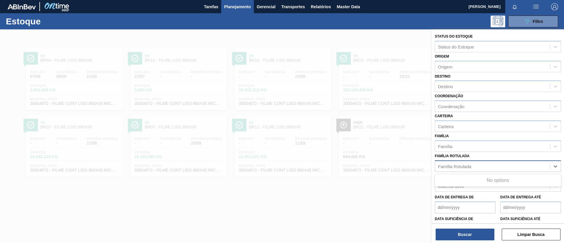
click at [483, 168] on div "Família Rotulada" at bounding box center [492, 166] width 115 height 9
click at [479, 165] on div "Família Rotulada" at bounding box center [492, 166] width 115 height 9
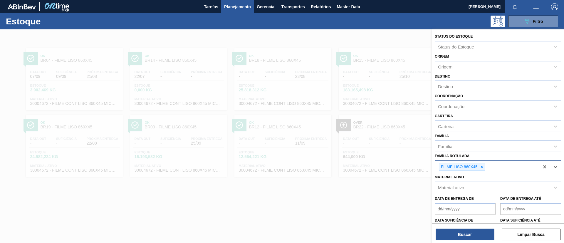
click at [479, 165] on div at bounding box center [482, 166] width 6 height 7
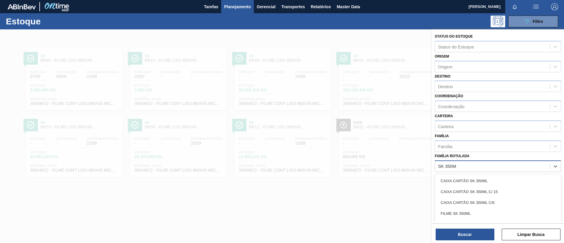
type Rotulada "SK 350ML"
drag, startPoint x: 477, startPoint y: 209, endPoint x: 338, endPoint y: 36, distance: 221.9
click at [476, 209] on div "FILME SK 350ML" at bounding box center [498, 213] width 126 height 11
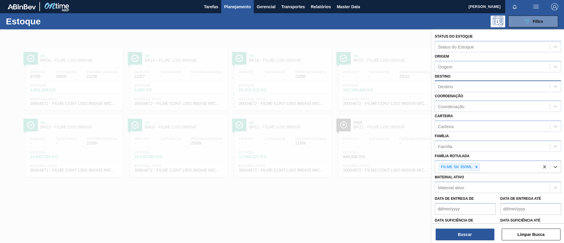
click at [473, 83] on div "Destino" at bounding box center [492, 86] width 115 height 9
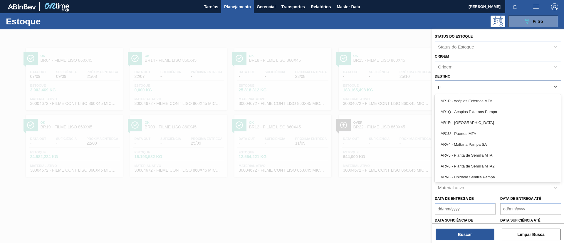
type input "pont"
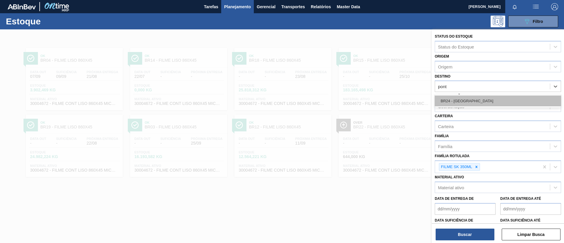
click at [475, 96] on div "BR24 - Ponta Grossa" at bounding box center [498, 101] width 126 height 11
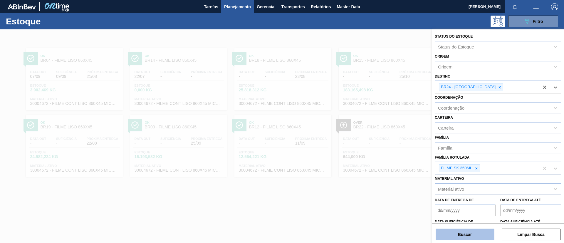
click at [466, 240] on button "Buscar" at bounding box center [465, 235] width 59 height 12
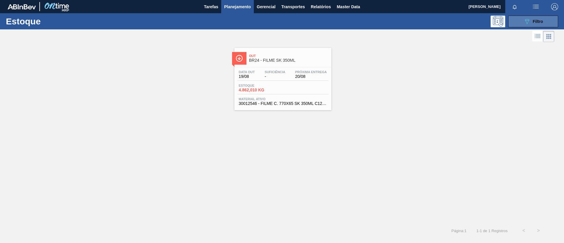
click at [531, 20] on icon "089F7B8B-B2A5-4AFE-B5C0-19BA573D28AC" at bounding box center [527, 21] width 7 height 7
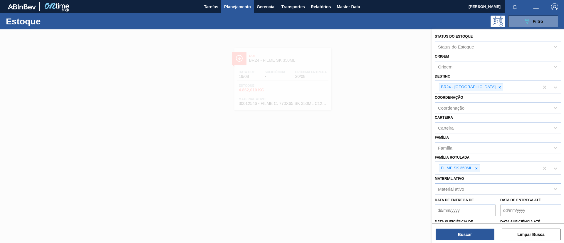
click at [500, 171] on div "FILME SK 350ML" at bounding box center [487, 168] width 104 height 12
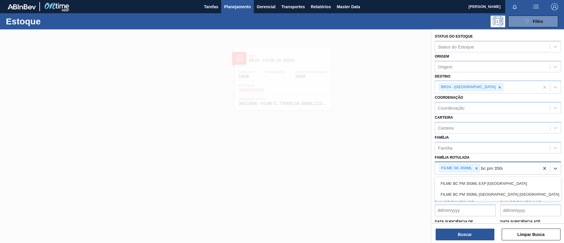
type Rotulada "bc pm 350ml"
click at [513, 167] on div "FILME SK 350ML bc pm 350ml" at bounding box center [487, 168] width 104 height 12
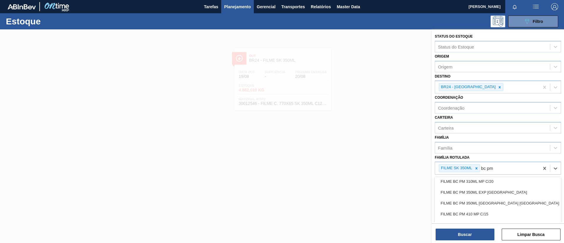
scroll to position [44, 0]
type Rotulada "bc pm"
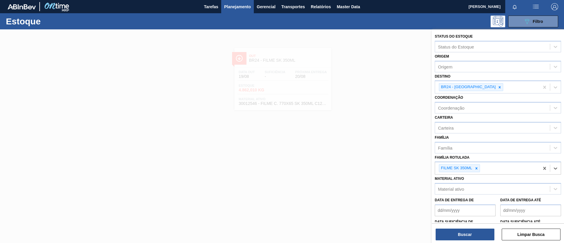
click at [481, 182] on div "Material ativo Material ativo" at bounding box center [498, 185] width 126 height 20
click at [485, 185] on div "Material ativo" at bounding box center [492, 189] width 115 height 9
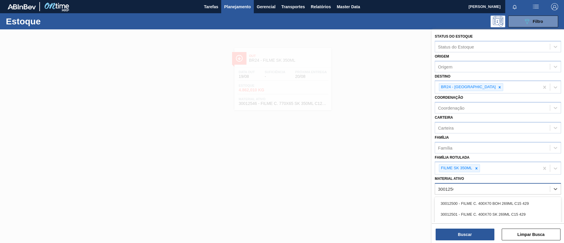
type ativo "30012565"
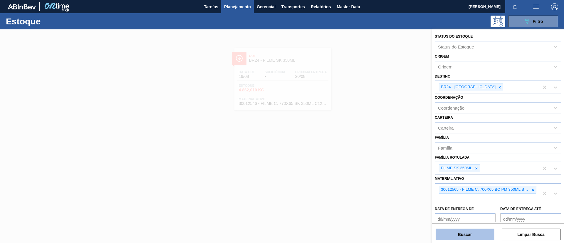
click at [477, 233] on button "Buscar" at bounding box center [465, 235] width 59 height 12
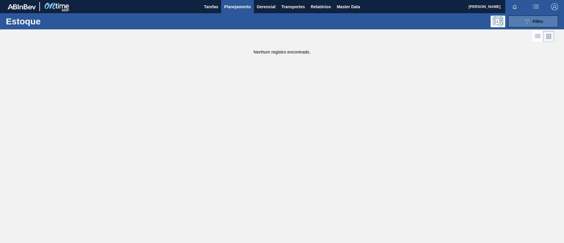
click at [533, 23] on span "Filtro" at bounding box center [538, 21] width 10 height 5
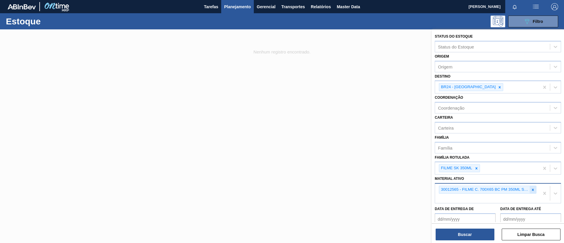
click at [533, 191] on icon at bounding box center [533, 190] width 4 height 4
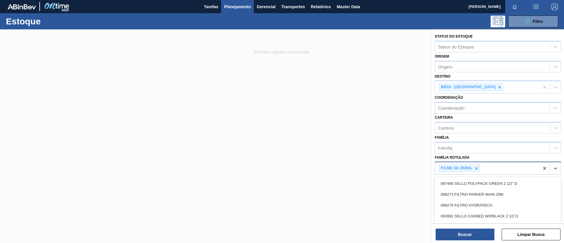
click at [514, 171] on div "FILME SK 350ML" at bounding box center [487, 168] width 104 height 12
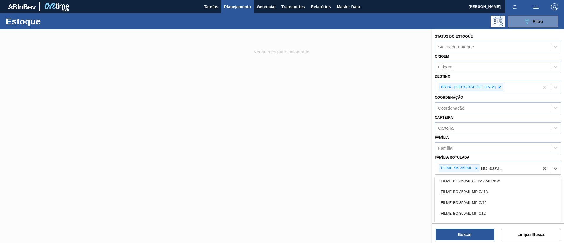
scroll to position [0, 0]
type Rotulada "B"
type Rotulada "FILME BC"
click at [507, 165] on div "FILME SK 350ML FILME BC" at bounding box center [487, 168] width 104 height 12
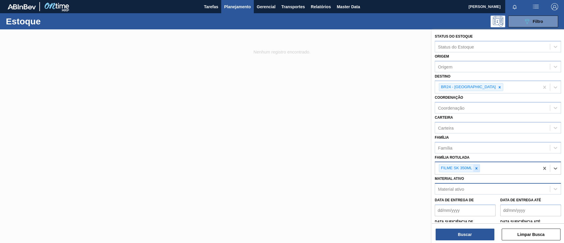
click at [478, 165] on div at bounding box center [477, 168] width 6 height 7
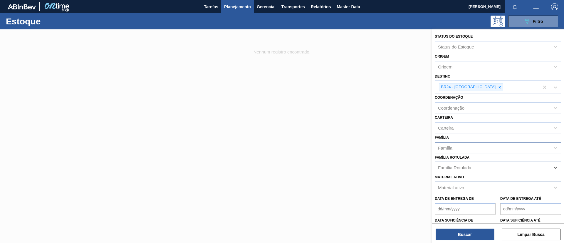
click at [470, 145] on div "Família" at bounding box center [492, 147] width 115 height 9
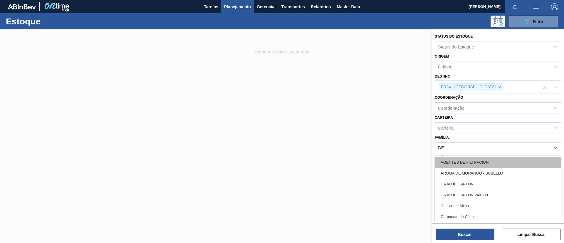
type input "DEC"
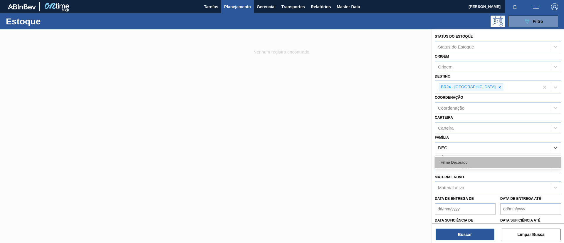
click at [476, 162] on div "Filme Decorado" at bounding box center [498, 162] width 126 height 11
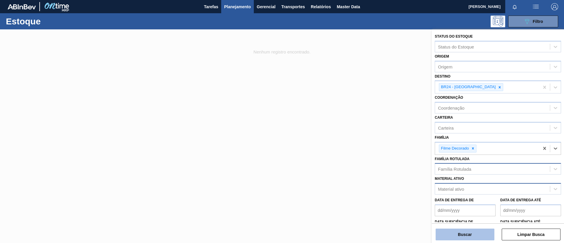
click at [468, 231] on button "Buscar" at bounding box center [465, 235] width 59 height 12
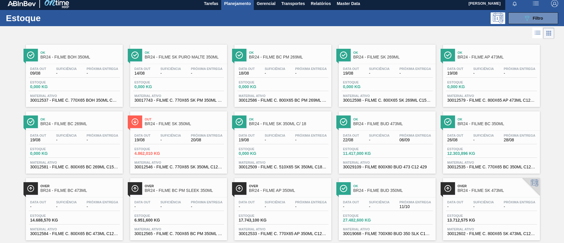
scroll to position [0, 0]
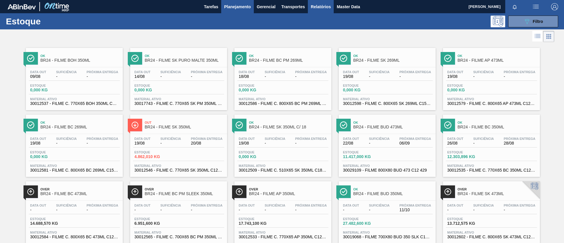
click at [321, 9] on span "Relatórios" at bounding box center [321, 6] width 20 height 7
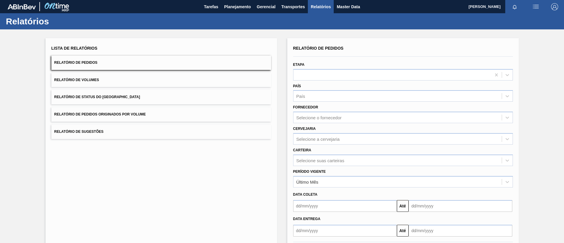
click at [172, 97] on button "Relatório de Status do Estoque" at bounding box center [161, 97] width 220 height 14
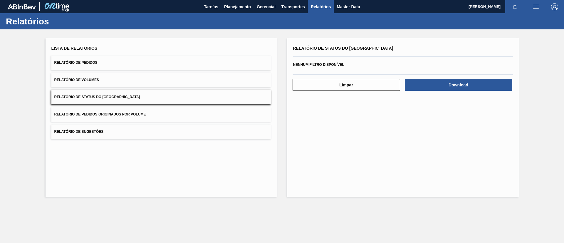
click at [163, 64] on button "Relatório de Pedidos" at bounding box center [161, 63] width 220 height 14
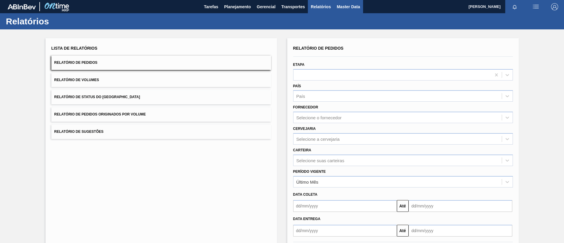
click at [348, 6] on span "Master Data" at bounding box center [348, 6] width 23 height 7
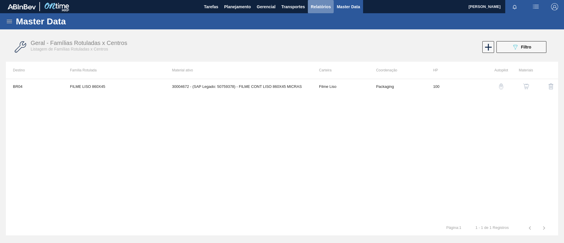
click at [328, 6] on span "Relatórios" at bounding box center [321, 6] width 20 height 7
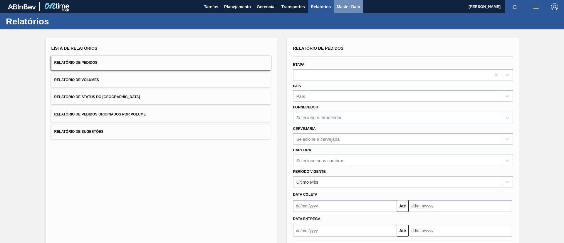
click at [347, 6] on span "Master Data" at bounding box center [348, 6] width 23 height 7
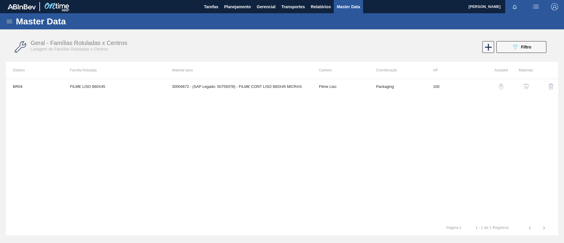
click at [10, 18] on icon at bounding box center [9, 21] width 7 height 7
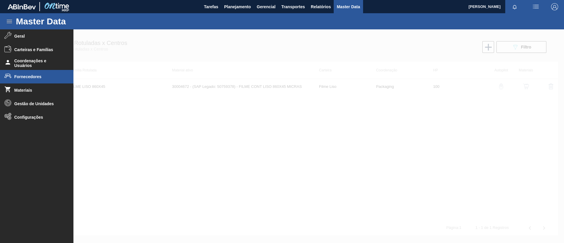
click at [40, 72] on li "Fornecedores" at bounding box center [36, 77] width 73 height 14
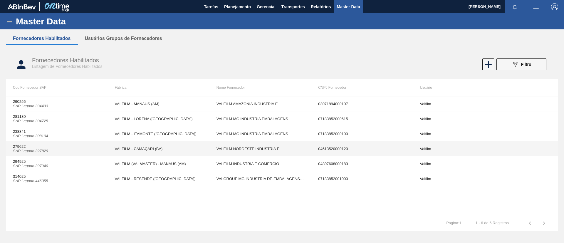
click at [131, 154] on td "VALFILM - CAMAÇARI (BA)" at bounding box center [159, 148] width 102 height 15
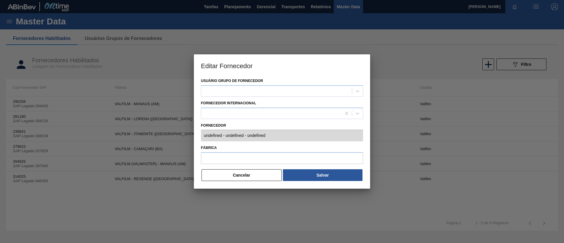
type input "279622 (SAP Legado: 327829) - VALFILM NORDESTE INDUSTRIA E - 04613520000120"
type input "VALFILM - CAMAÇARI (BA)"
click at [256, 177] on button "Cancelar" at bounding box center [242, 175] width 80 height 12
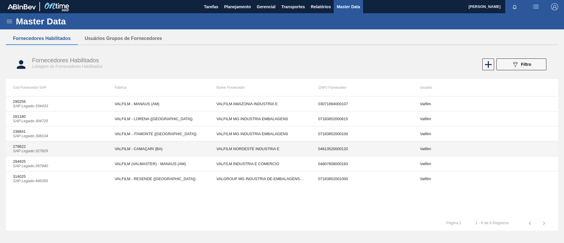
click at [135, 150] on td "VALFILM - CAMAÇARI (BA)" at bounding box center [159, 148] width 102 height 15
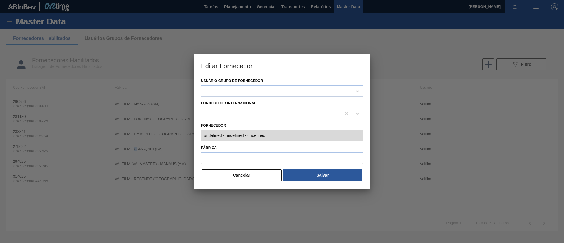
type input "279622 (SAP Legado: 327829) - VALFILM NORDESTE INDUSTRIA E - 04613520000120"
type input "VALFILM - CAMAÇARI (BA)"
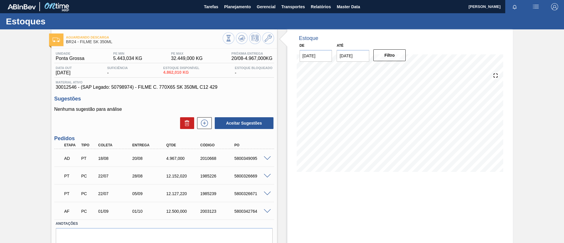
click at [265, 156] on div at bounding box center [269, 158] width 12 height 4
click at [265, 157] on span at bounding box center [267, 158] width 7 height 4
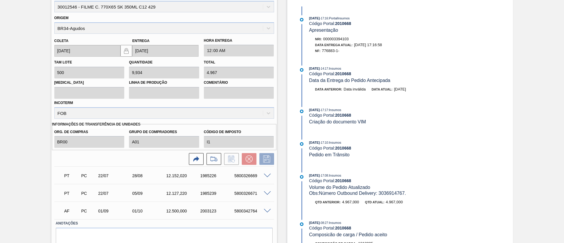
scroll to position [176, 0]
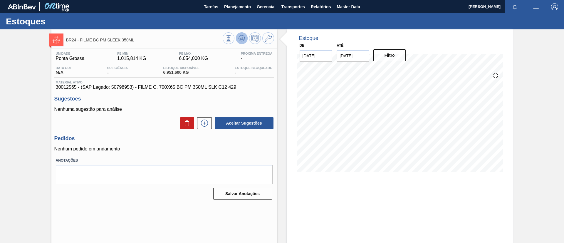
click at [232, 35] on icon at bounding box center [228, 38] width 6 height 6
drag, startPoint x: 46, startPoint y: 87, endPoint x: 75, endPoint y: 89, distance: 29.4
click at [75, 89] on div "BR24 - FILME BC PM SLEEK 350ML Unidade Ponta Grossa PE MIN 1.015,814 KG PE MAX …" at bounding box center [282, 140] width 564 height 223
copy span "30012565"
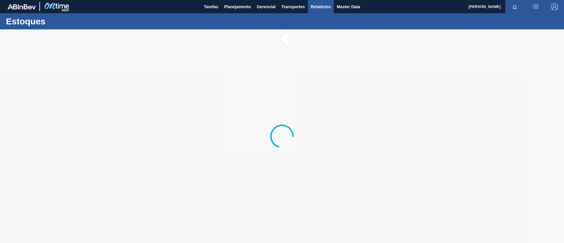
click at [318, 9] on span "Relatórios" at bounding box center [321, 6] width 20 height 7
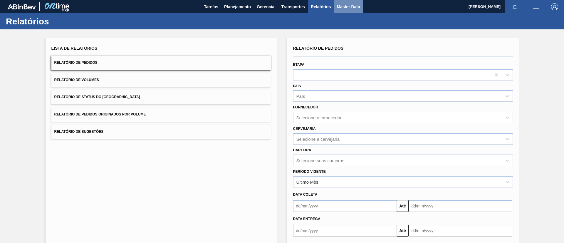
click at [339, 9] on span "Master Data" at bounding box center [348, 6] width 23 height 7
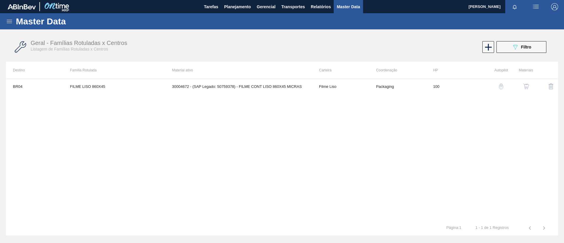
click at [12, 31] on div "Master Data Geral Carteiras e Famílias Coordenações e Usuários Fornecedores Mat…" at bounding box center [282, 124] width 564 height 223
click at [9, 26] on div "Master Data" at bounding box center [282, 21] width 564 height 16
click at [9, 22] on icon at bounding box center [9, 21] width 7 height 7
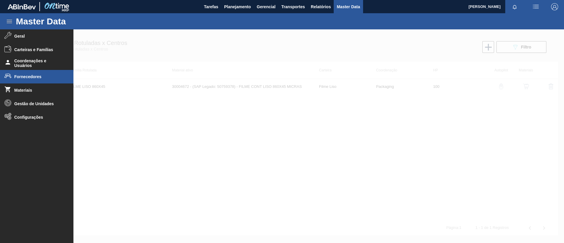
click at [32, 80] on li "Fornecedores" at bounding box center [36, 77] width 73 height 14
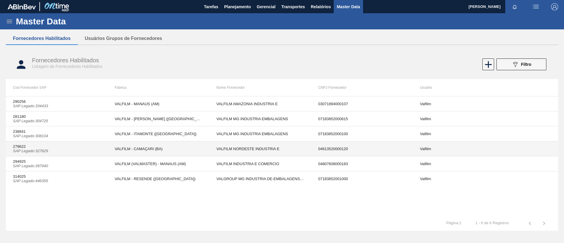
click at [177, 152] on td "VALFILM - CAMAÇARI (BA)" at bounding box center [159, 148] width 102 height 15
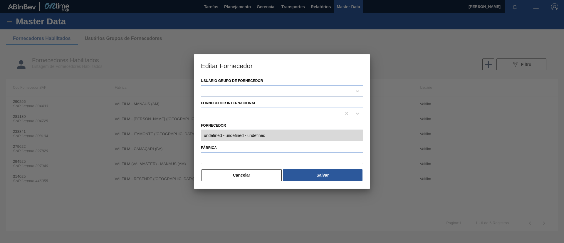
type input "279622 (SAP Legado: 327829) - VALFILM NORDESTE INDUSTRIA E - 04613520000120"
type input "VALFILM - CAMAÇARI (BA)"
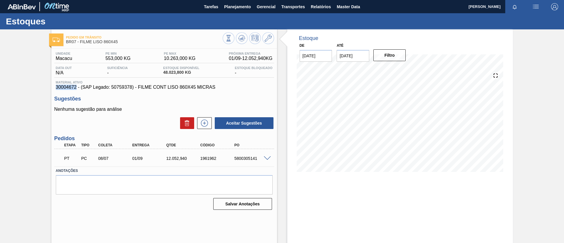
drag, startPoint x: 53, startPoint y: 86, endPoint x: 75, endPoint y: 87, distance: 22.7
click at [75, 87] on div "Unidade Macacu PE MIN 553,000 KG PE MAX 10.263,000 KG Próxima Entrega 01/09 - 1…" at bounding box center [164, 130] width 226 height 163
copy span "30004672"
click at [0, 97] on div "Pedido em Trânsito BR07 - FILME LISO 860X45 Unidade Macacu PE MIN 553,000 KG PE…" at bounding box center [282, 140] width 564 height 223
click at [235, 5] on span "Planejamento" at bounding box center [237, 6] width 27 height 7
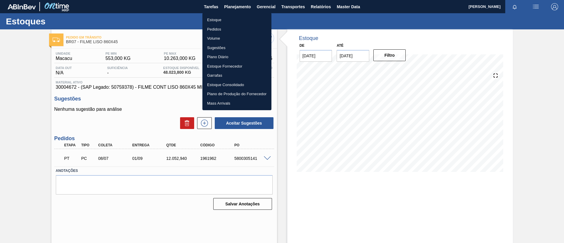
click at [229, 21] on li "Estoque" at bounding box center [237, 19] width 69 height 9
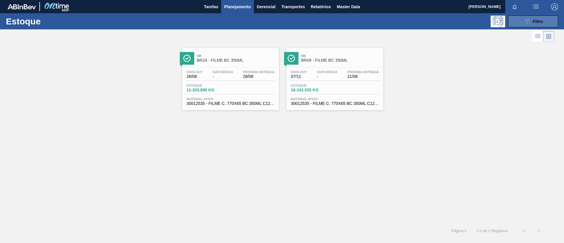
click at [525, 23] on icon "089F7B8B-B2A5-4AFE-B5C0-19BA573D28AC" at bounding box center [527, 21] width 7 height 7
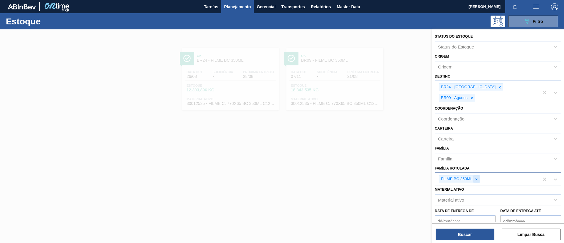
drag, startPoint x: 481, startPoint y: 170, endPoint x: 478, endPoint y: 167, distance: 4.8
click at [479, 173] on div "FILME BC 350ML" at bounding box center [487, 179] width 104 height 12
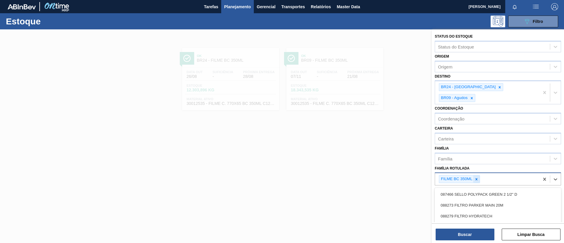
click at [478, 177] on icon at bounding box center [477, 179] width 4 height 4
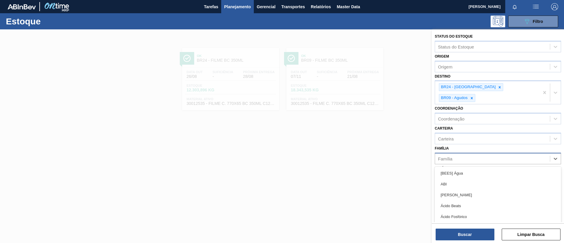
click at [469, 154] on div "Família" at bounding box center [492, 158] width 115 height 9
type input "lis"
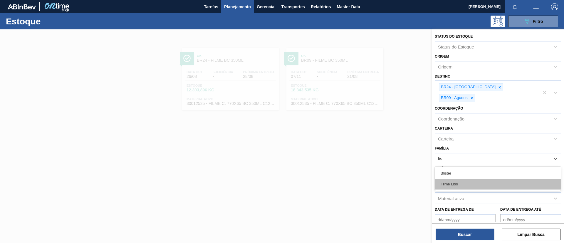
click at [473, 179] on div "Filme Liso" at bounding box center [498, 184] width 126 height 11
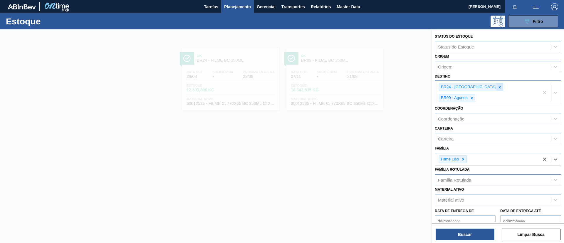
click at [498, 89] on icon at bounding box center [500, 87] width 4 height 4
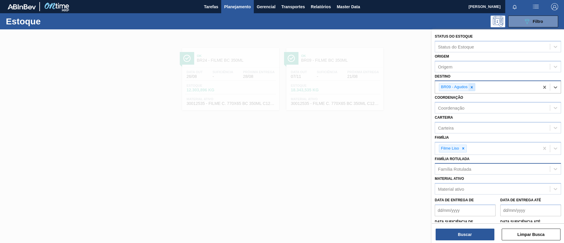
drag, startPoint x: 482, startPoint y: 89, endPoint x: 472, endPoint y: 88, distance: 10.3
click at [482, 89] on div "BR09 - Agudos" at bounding box center [487, 87] width 104 height 12
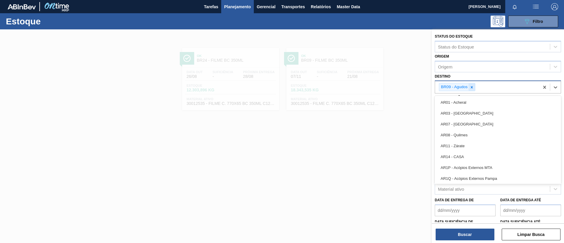
click at [470, 88] on icon at bounding box center [472, 87] width 4 height 4
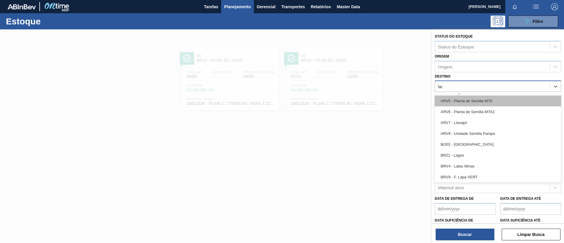
type input "lage"
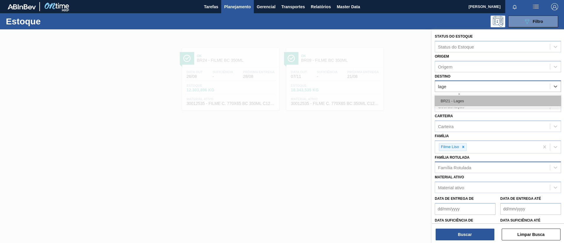
click at [475, 101] on div "BR21 - Lages" at bounding box center [498, 101] width 126 height 11
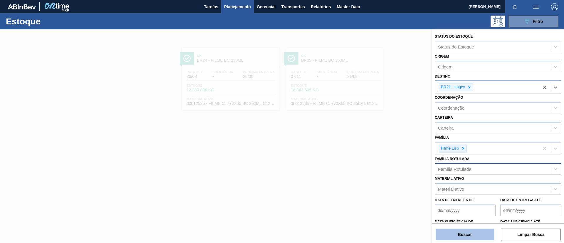
click at [476, 229] on button "Buscar" at bounding box center [465, 235] width 59 height 12
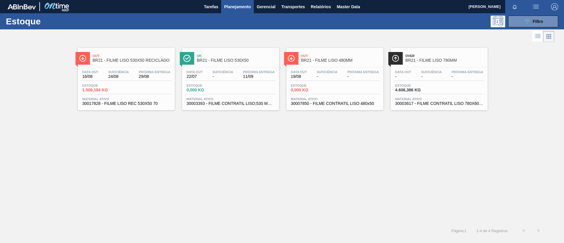
drag, startPoint x: 156, startPoint y: 61, endPoint x: 166, endPoint y: 46, distance: 17.6
click at [155, 61] on span "BR21 - FILME LISO 530X50 RECICLADO" at bounding box center [132, 60] width 79 height 4
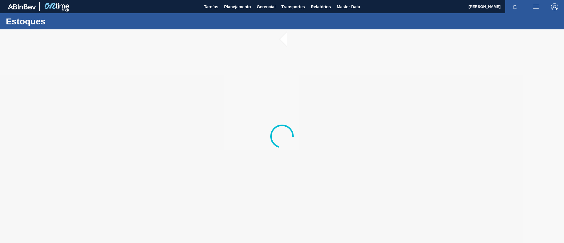
click at [327, 14] on div "Estoques" at bounding box center [282, 21] width 564 height 16
click at [324, 9] on span "Relatórios" at bounding box center [321, 6] width 20 height 7
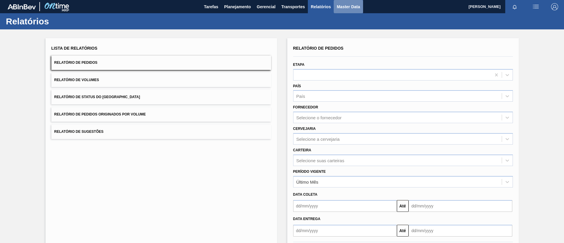
click at [344, 4] on span "Master Data" at bounding box center [348, 6] width 23 height 7
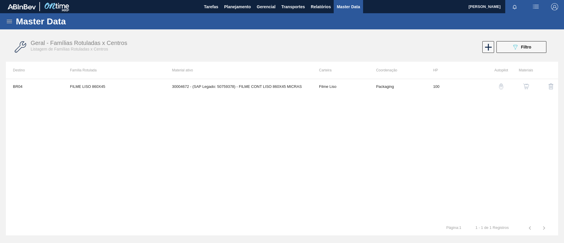
click at [10, 20] on icon at bounding box center [9, 22] width 5 height 4
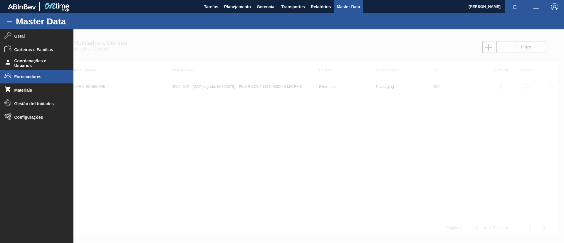
click at [44, 79] on span "Fornecedores" at bounding box center [38, 76] width 49 height 5
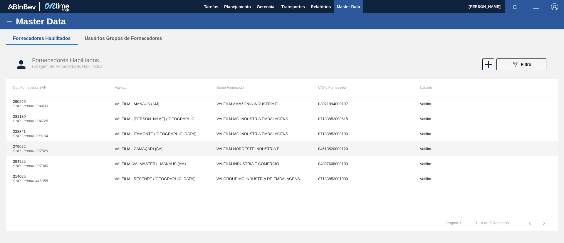
click at [100, 150] on td "279622 SAP Legado : 327829" at bounding box center [57, 148] width 102 height 15
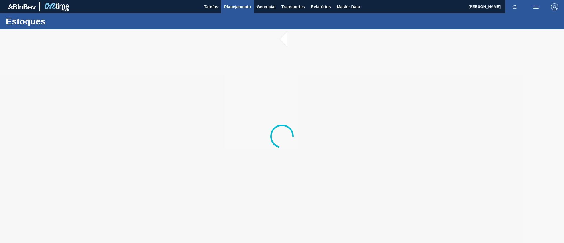
click at [234, 9] on span "Planejamento" at bounding box center [237, 6] width 27 height 7
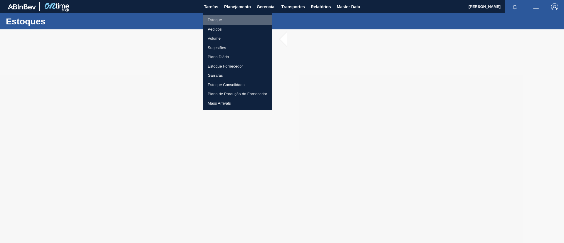
click at [236, 16] on li "Estoque" at bounding box center [237, 19] width 69 height 9
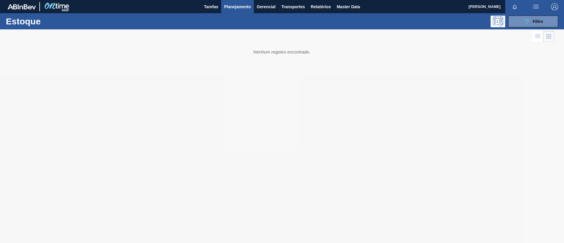
click at [524, 27] on div "Estoque 089F7B8B-B2A5-4AFE-B5C0-19BA573D28AC Filtro" at bounding box center [282, 21] width 564 height 16
click at [526, 22] on icon "089F7B8B-B2A5-4AFE-B5C0-19BA573D28AC" at bounding box center [527, 21] width 7 height 7
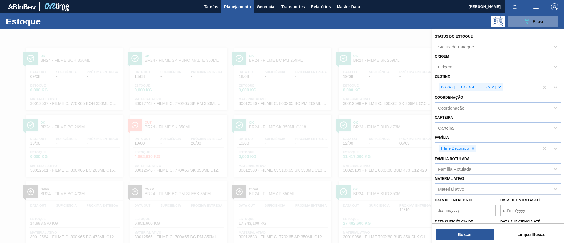
click at [474, 150] on icon at bounding box center [473, 148] width 4 height 4
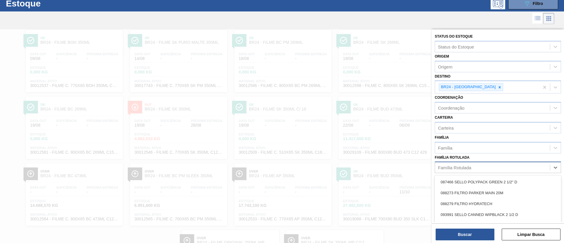
click at [471, 166] on div "Família Rotulada" at bounding box center [454, 167] width 33 height 5
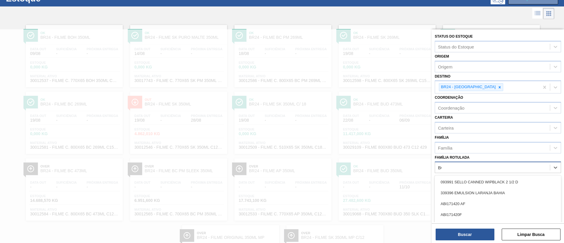
scroll to position [23, 0]
type Rotulada "[DATE]"
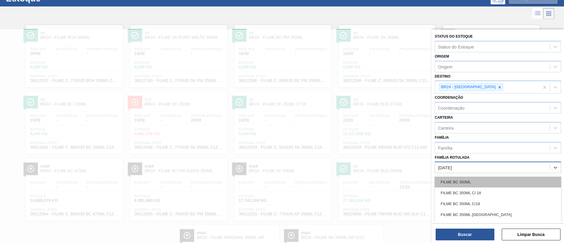
click at [474, 185] on div "FILME BC 350ML" at bounding box center [498, 182] width 126 height 11
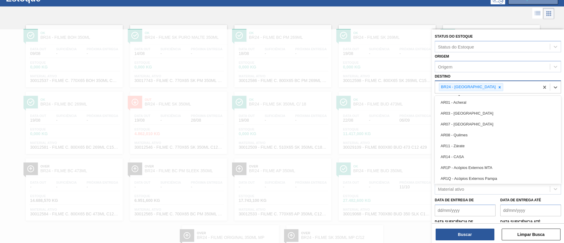
click at [497, 89] on div "BR24 - [GEOGRAPHIC_DATA]" at bounding box center [487, 87] width 104 height 12
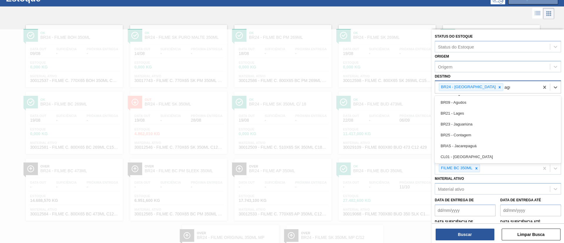
type input "agud"
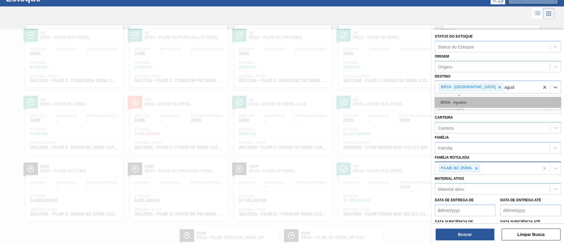
click at [484, 101] on div "BR09 - Agudos" at bounding box center [498, 102] width 126 height 11
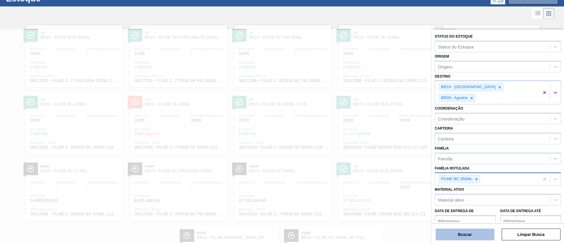
click at [459, 234] on button "Buscar" at bounding box center [465, 235] width 59 height 12
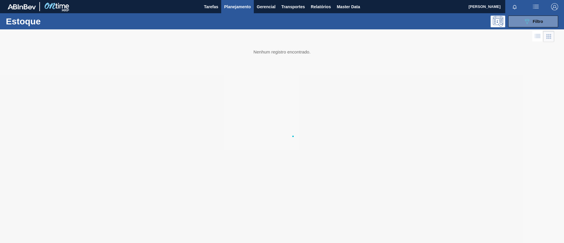
scroll to position [0, 0]
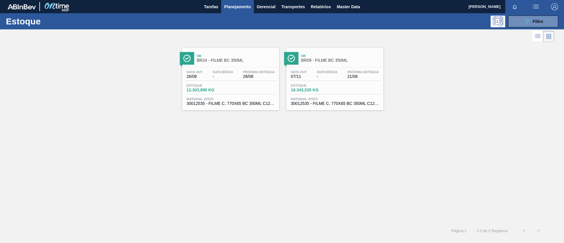
drag, startPoint x: 237, startPoint y: 63, endPoint x: 355, endPoint y: 61, distance: 118.2
click at [240, 54] on span "Ok" at bounding box center [236, 56] width 79 height 4
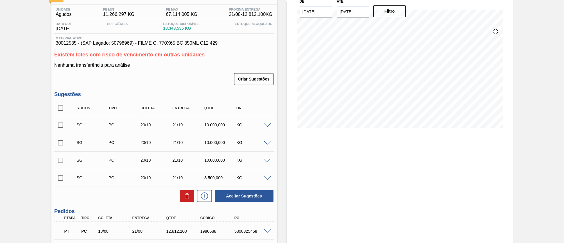
scroll to position [132, 0]
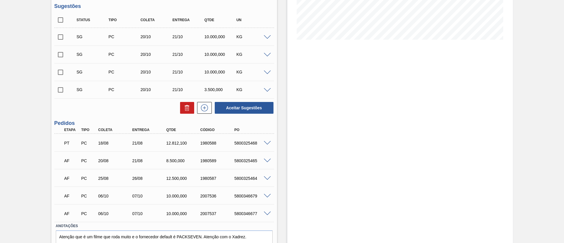
click at [268, 143] on span at bounding box center [267, 143] width 7 height 4
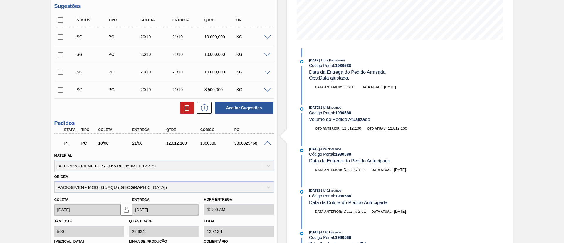
click at [268, 143] on span at bounding box center [267, 143] width 7 height 4
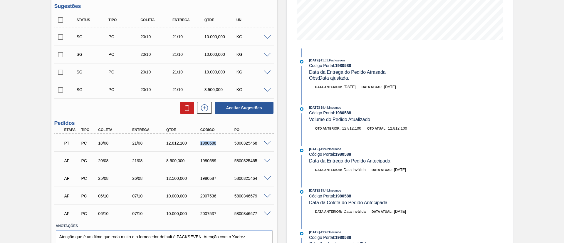
drag, startPoint x: 197, startPoint y: 143, endPoint x: 220, endPoint y: 145, distance: 23.0
click at [220, 145] on div "1980588" at bounding box center [214, 143] width 34 height 5
copy div "1980588"
click at [221, 146] on div "PT PC 18/08 21/08 12.812,100 1980588 5800325468" at bounding box center [163, 143] width 204 height 12
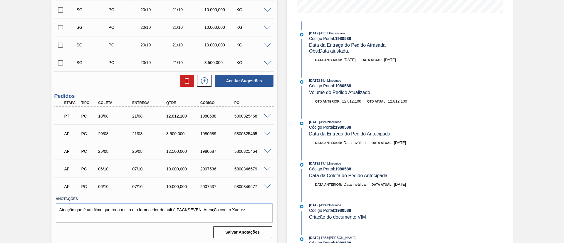
click at [268, 134] on span at bounding box center [267, 134] width 7 height 4
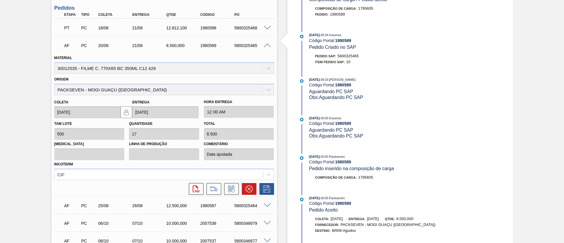
scroll to position [97, 0]
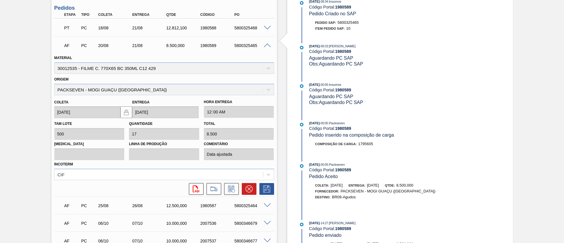
click at [263, 45] on div at bounding box center [269, 45] width 12 height 4
click at [264, 42] on div "AF PC 20/08 21/08 8.500,000 1980589 5800325465" at bounding box center [163, 45] width 204 height 12
drag, startPoint x: 199, startPoint y: 26, endPoint x: 222, endPoint y: 28, distance: 23.3
click at [222, 28] on div "1980588" at bounding box center [218, 28] width 38 height 5
copy div "1980588"
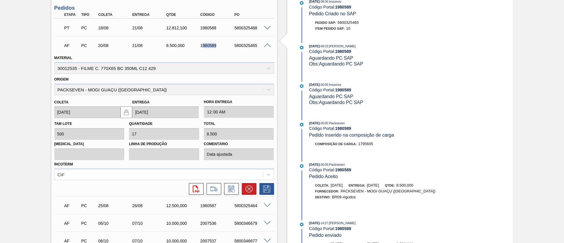
drag, startPoint x: 202, startPoint y: 44, endPoint x: 228, endPoint y: 44, distance: 26.2
click at [228, 44] on div "1980589" at bounding box center [218, 45] width 38 height 5
click at [199, 43] on div "AF PC 20/08 21/08 8.500,000 1980589 5800325465" at bounding box center [163, 45] width 204 height 12
drag, startPoint x: 196, startPoint y: 47, endPoint x: 228, endPoint y: 43, distance: 32.3
click at [228, 43] on div "AF PC 20/08 21/08 8.500,000 1980589 5800325465" at bounding box center [163, 45] width 204 height 12
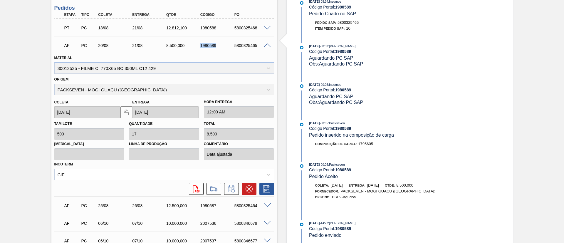
copy div "1980589"
click at [265, 28] on span at bounding box center [267, 28] width 7 height 4
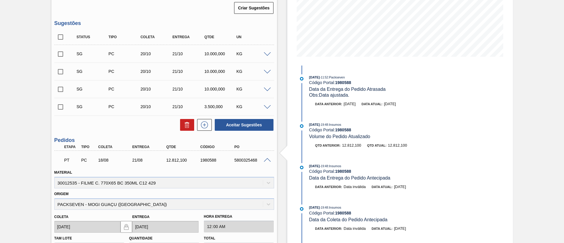
scroll to position [248, 0]
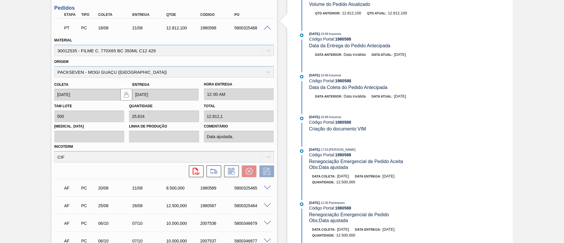
click at [267, 25] on div at bounding box center [269, 27] width 12 height 4
click at [267, 28] on span at bounding box center [267, 28] width 7 height 4
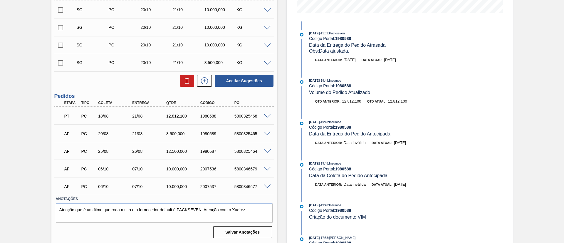
scroll to position [159, 0]
click at [267, 150] on span at bounding box center [267, 151] width 7 height 4
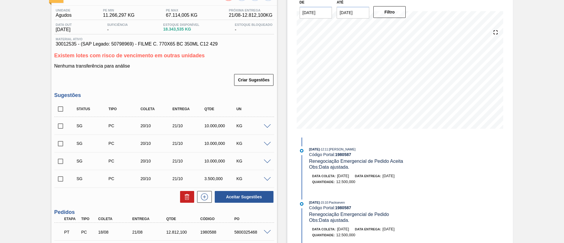
scroll to position [27, 0]
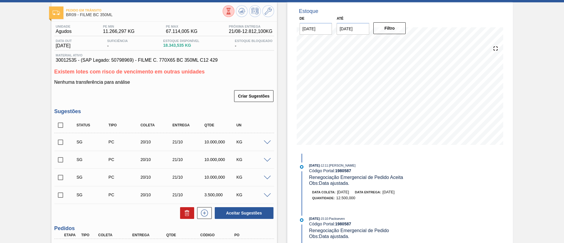
drag, startPoint x: 267, startPoint y: 141, endPoint x: 252, endPoint y: 143, distance: 14.8
click at [267, 141] on span at bounding box center [267, 143] width 7 height 4
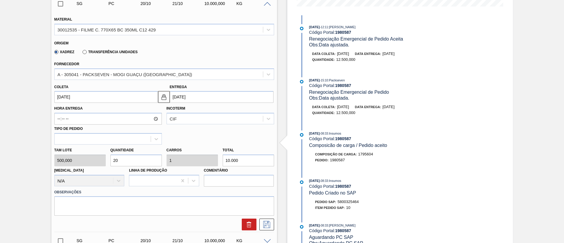
scroll to position [115, 0]
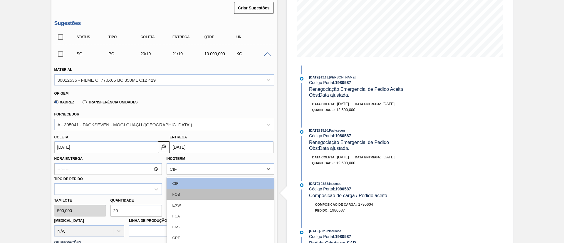
click at [187, 166] on div "option FOB focused, 2 of 11. 11 results available. Use Up and Down to choose op…" at bounding box center [221, 168] width 108 height 11
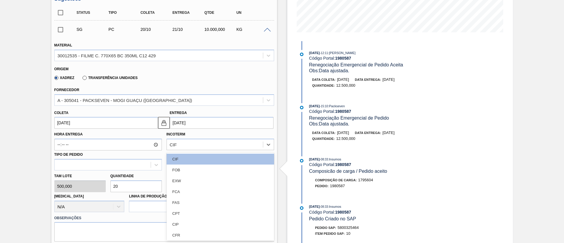
click at [199, 121] on input "21/10/2025" at bounding box center [222, 123] width 104 height 12
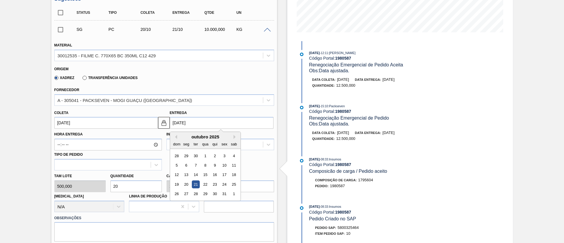
click at [136, 124] on input "20/10/2025" at bounding box center [106, 123] width 104 height 12
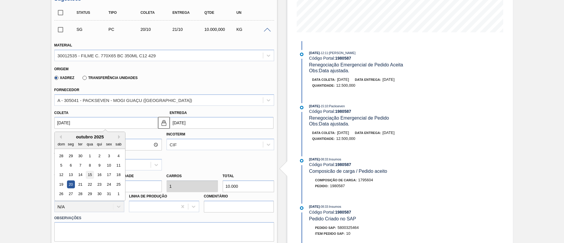
click at [92, 171] on div "15" at bounding box center [90, 175] width 8 height 8
type input "15/10/2025"
type input "16/10/2025"
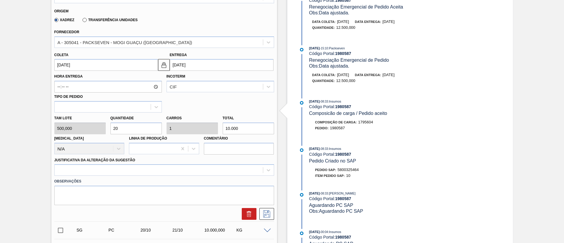
scroll to position [228, 0]
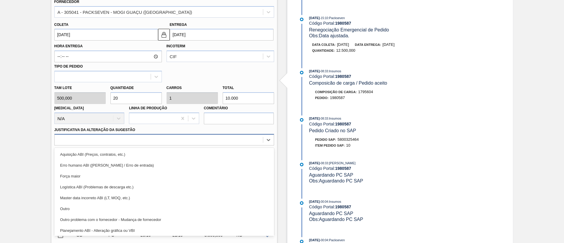
drag, startPoint x: 116, startPoint y: 134, endPoint x: 116, endPoint y: 144, distance: 9.7
click at [116, 134] on div at bounding box center [164, 139] width 220 height 11
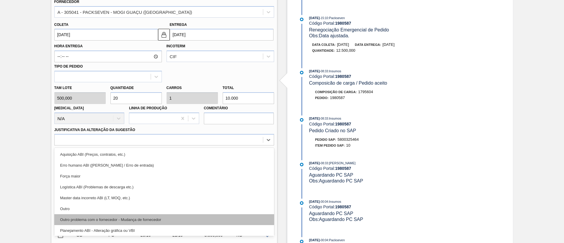
scroll to position [44, 0]
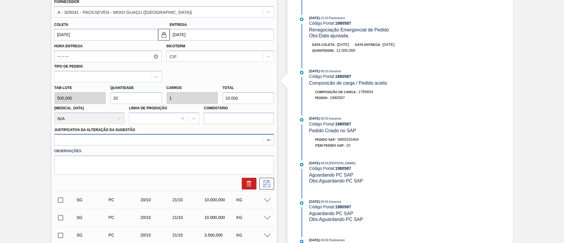
click at [135, 141] on div at bounding box center [159, 140] width 208 height 9
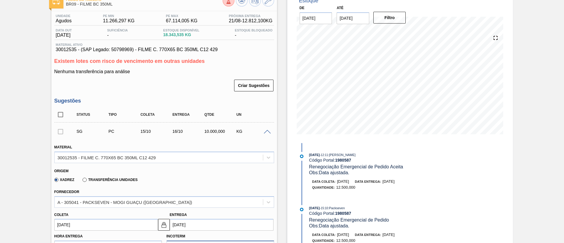
scroll to position [7, 0]
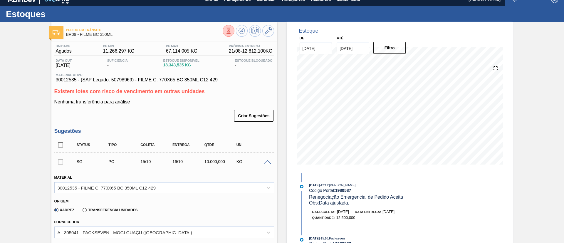
click at [266, 160] on span at bounding box center [267, 162] width 7 height 4
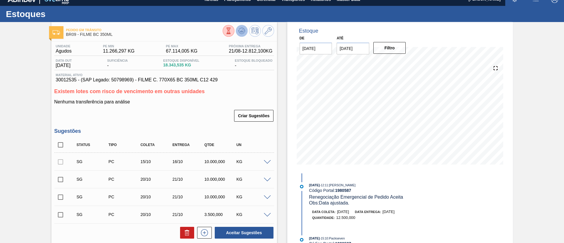
click at [232, 31] on icon at bounding box center [228, 31] width 6 height 6
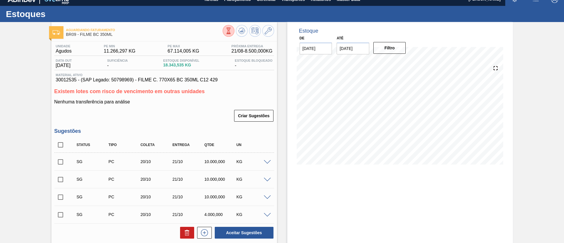
drag, startPoint x: 62, startPoint y: 159, endPoint x: 59, endPoint y: 172, distance: 13.2
click at [62, 160] on input "checkbox" at bounding box center [60, 162] width 12 height 12
checkbox input "true"
click at [59, 174] on input "checkbox" at bounding box center [60, 179] width 12 height 12
checkbox input "true"
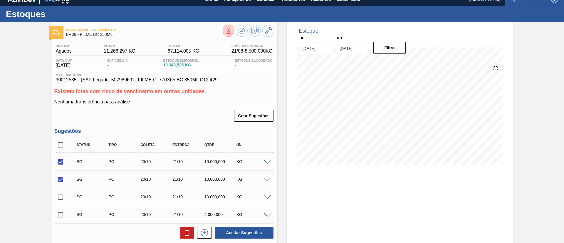
click at [260, 158] on div "SG PC 20/10 21/10 10.000,000 KG" at bounding box center [169, 162] width 192 height 12
click at [263, 160] on div at bounding box center [269, 162] width 12 height 4
click at [264, 160] on span at bounding box center [267, 162] width 7 height 4
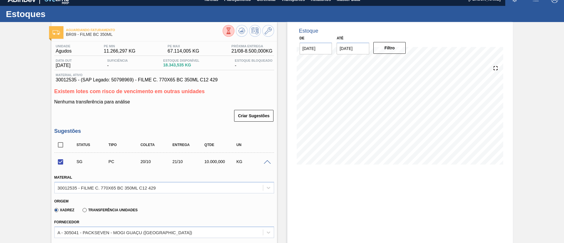
click at [265, 161] on span at bounding box center [267, 162] width 7 height 4
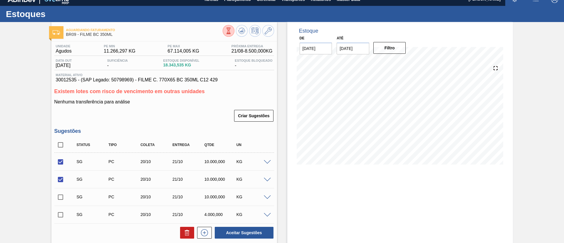
click at [58, 164] on input "checkbox" at bounding box center [60, 162] width 12 height 12
checkbox input "false"
click at [58, 177] on input "checkbox" at bounding box center [60, 179] width 12 height 12
checkbox input "false"
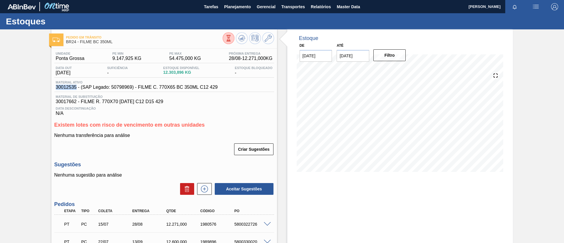
drag, startPoint x: 59, startPoint y: 89, endPoint x: 76, endPoint y: 89, distance: 16.5
click at [76, 89] on div "Material ativo 30012535 - (SAP Legado: 50798969) - FILME C. 770X65 BC 350ML C12…" at bounding box center [136, 85] width 165 height 9
copy span "30012535"
click at [4, 58] on div "Pedido em Trânsito BR24 - FILME BC 350ML Unidade Ponta Grossa PE MIN 9.147,925 …" at bounding box center [282, 190] width 564 height 322
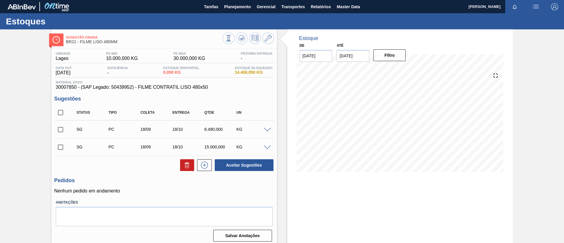
click at [0, 94] on div "Sugestão Criada BR21 - FILME LISO 480MM Unidade Lages PE MIN 10.000,000 KG PE M…" at bounding box center [282, 140] width 564 height 223
click at [232, 41] on icon at bounding box center [228, 38] width 6 height 6
drag, startPoint x: 188, startPoint y: 93, endPoint x: 48, endPoint y: 86, distance: 140.1
click at [48, 86] on div "Sugestão Criada BR21 - FILME LISO 480MM Unidade Lages PE MIN 10.000,000 KG PE M…" at bounding box center [282, 140] width 564 height 223
copy span "30007850 - (SAP Legado: 50439952) - FILME CONTRATIL LISO 480x50"
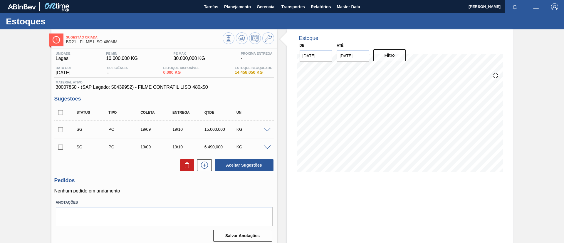
click at [16, 79] on div "Sugestão Criada BR21 - FILME LISO 480MM Unidade Lages PE MIN 10.000,000 KG PE M…" at bounding box center [282, 140] width 564 height 223
drag, startPoint x: 53, startPoint y: 88, endPoint x: 76, endPoint y: 88, distance: 23.2
click at [76, 88] on div "Unidade Lages PE MIN 10.000,000 KG PE MAX 30.000,000 KG Próxima Entrega - Data …" at bounding box center [164, 146] width 226 height 195
copy span "30007850"
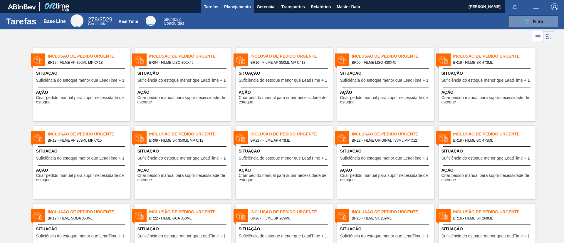
click at [239, 5] on span "Planejamento" at bounding box center [237, 6] width 27 height 7
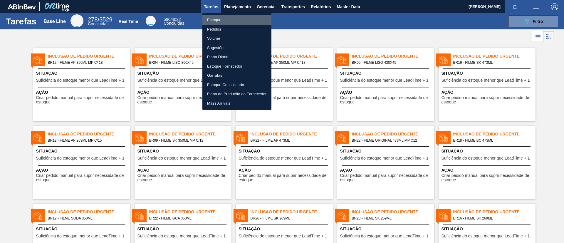
click at [237, 17] on li "Estoque" at bounding box center [237, 19] width 69 height 9
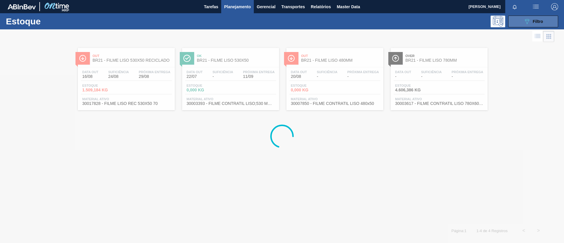
click at [541, 17] on button "089F7B8B-B2A5-4AFE-B5C0-19BA573D28AC Filtro" at bounding box center [534, 22] width 50 height 12
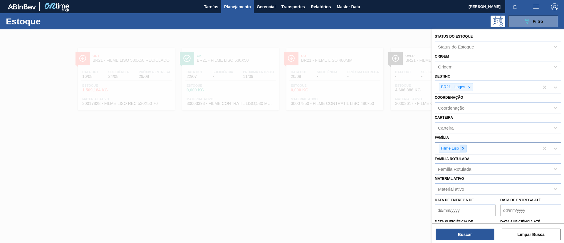
click at [465, 148] on icon at bounding box center [464, 148] width 4 height 4
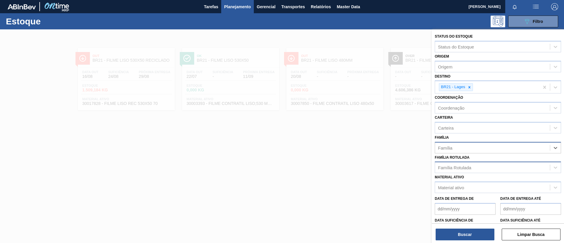
click at [469, 165] on div "Família Rotulada" at bounding box center [454, 167] width 33 height 5
type Rotulada "530x50"
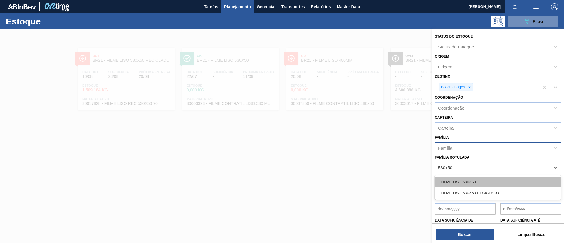
click at [470, 178] on div "FILME LISO 530X50" at bounding box center [498, 182] width 126 height 11
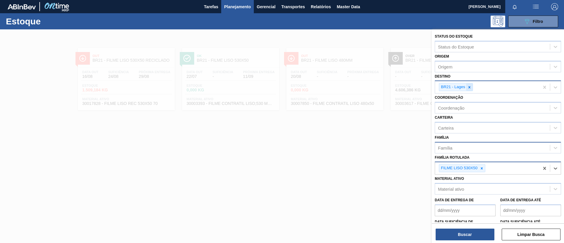
click at [469, 88] on icon at bounding box center [470, 87] width 2 height 2
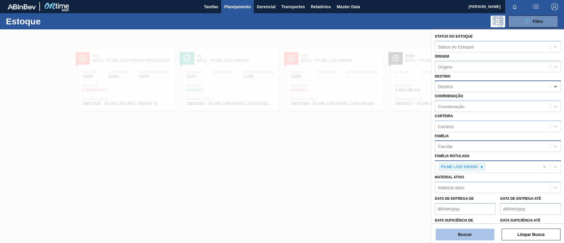
click at [470, 234] on button "Buscar" at bounding box center [465, 235] width 59 height 12
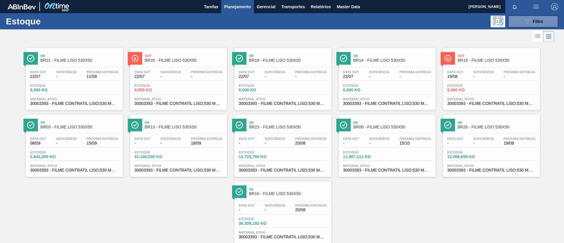
click at [214, 135] on div "Data out - Suficiência - Próxima Entrega 18/09 Estoque 41.148,530 KG Material a…" at bounding box center [178, 154] width 97 height 40
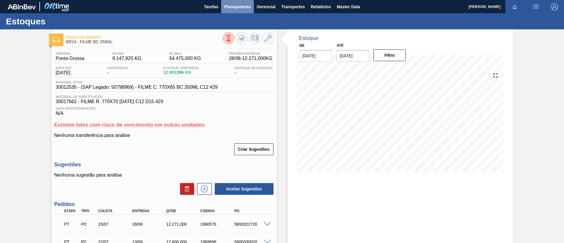
click at [239, 11] on button "Planejamento" at bounding box center [237, 6] width 33 height 13
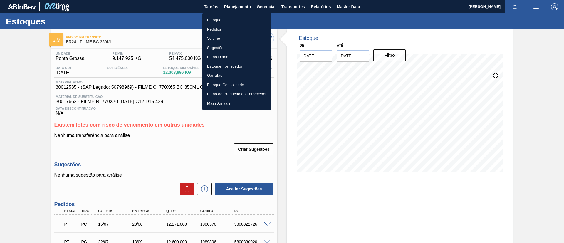
drag, startPoint x: 241, startPoint y: 21, endPoint x: 530, endPoint y: 27, distance: 289.0
click at [241, 21] on li "Estoque" at bounding box center [237, 19] width 69 height 9
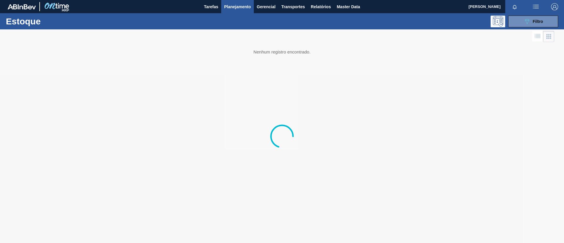
click at [549, 23] on button "089F7B8B-B2A5-4AFE-B5C0-19BA573D28AC Filtro" at bounding box center [534, 22] width 50 height 12
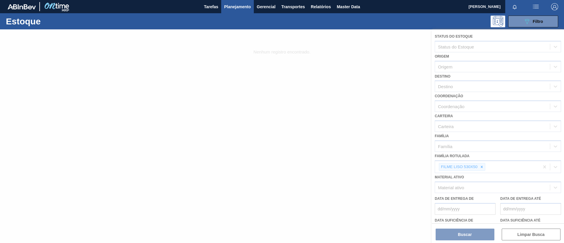
click at [480, 167] on div at bounding box center [282, 136] width 564 height 214
click at [481, 167] on div at bounding box center [282, 136] width 564 height 214
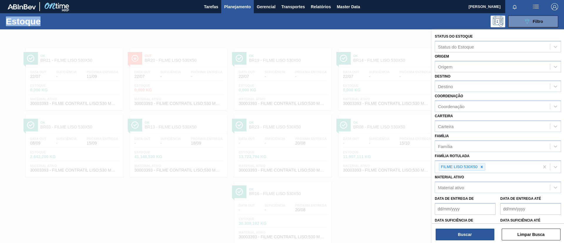
click at [481, 168] on icon at bounding box center [482, 167] width 2 height 2
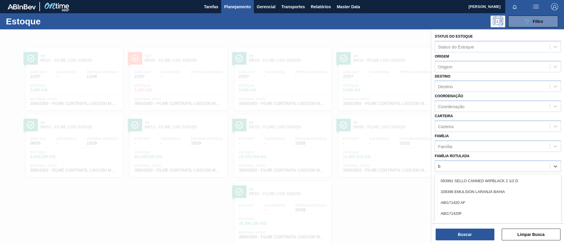
scroll to position [15, 0]
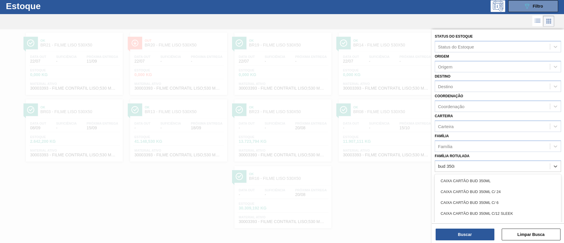
type Rotulada "bud 350ml"
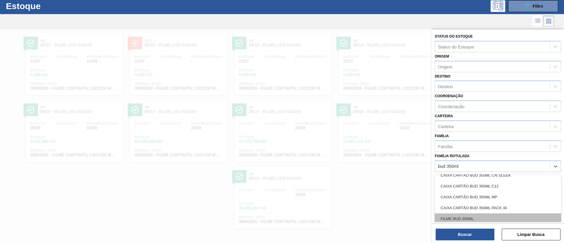
scroll to position [88, 0]
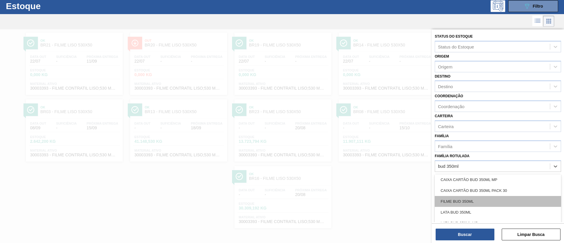
click at [474, 204] on div "FILME BUD 350ML" at bounding box center [498, 201] width 126 height 11
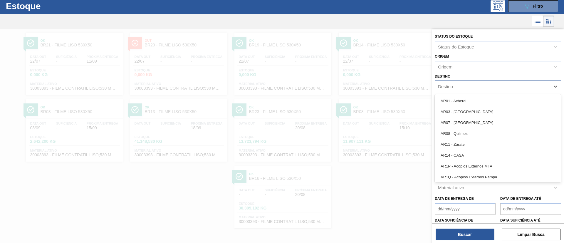
click at [467, 82] on div "Destino" at bounding box center [492, 86] width 115 height 9
type input "pira"
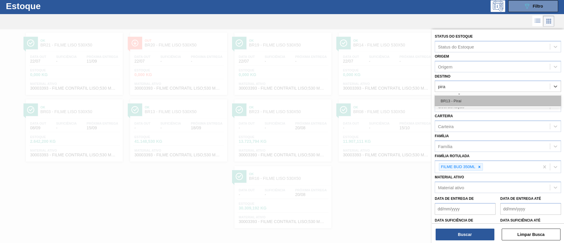
click at [467, 96] on div "BR13 - Piraí" at bounding box center [498, 101] width 126 height 11
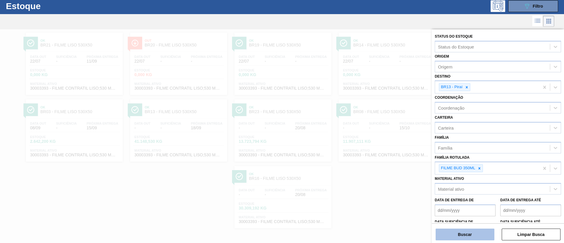
click at [469, 233] on button "Buscar" at bounding box center [465, 235] width 59 height 12
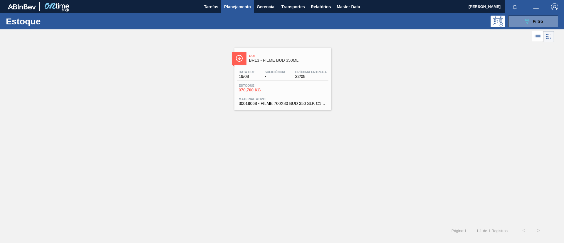
click at [269, 62] on span "BR13 - FILME BUD 350ML" at bounding box center [288, 60] width 79 height 4
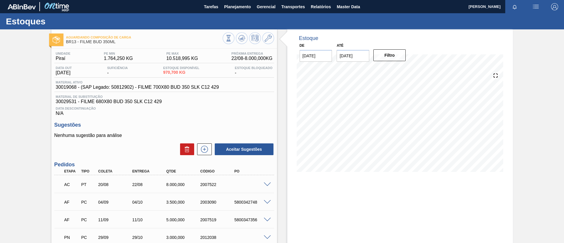
click at [248, 40] on div at bounding box center [248, 38] width 51 height 13
click at [245, 39] on button at bounding box center [242, 38] width 12 height 12
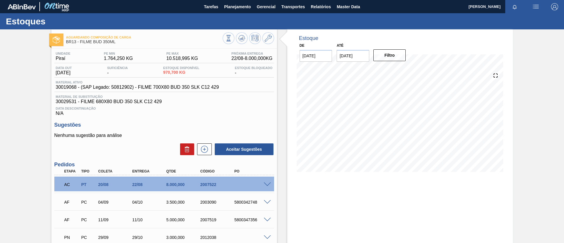
click at [265, 185] on span at bounding box center [267, 185] width 7 height 4
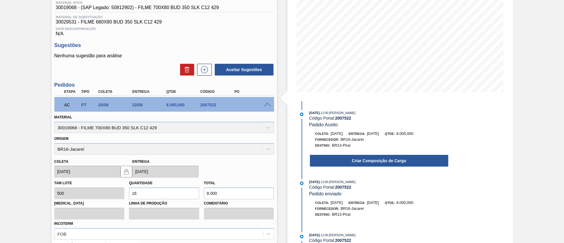
scroll to position [88, 0]
